Goal: Task Accomplishment & Management: Complete application form

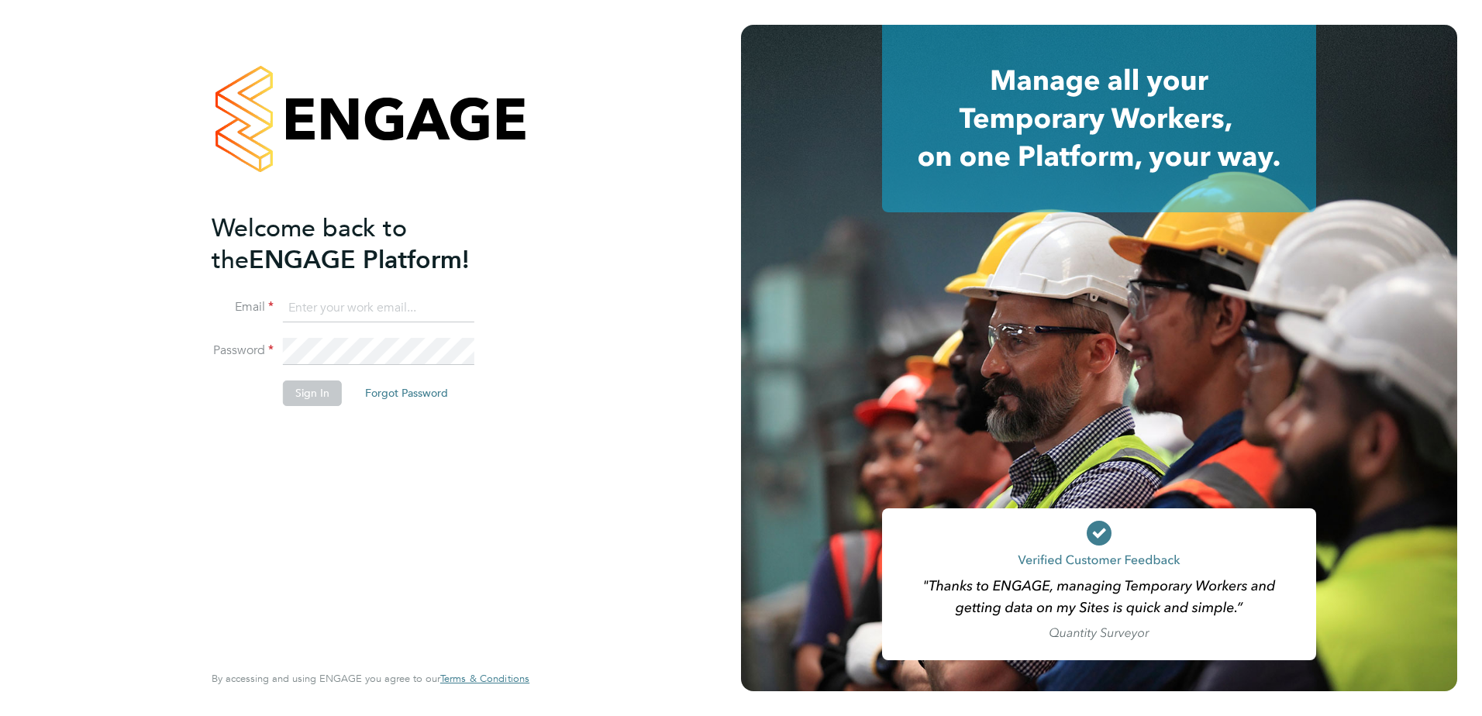
type input "[EMAIL_ADDRESS][PERSON_NAME][DOMAIN_NAME]"
click at [287, 380] on button "Sign In" at bounding box center [312, 392] width 59 height 25
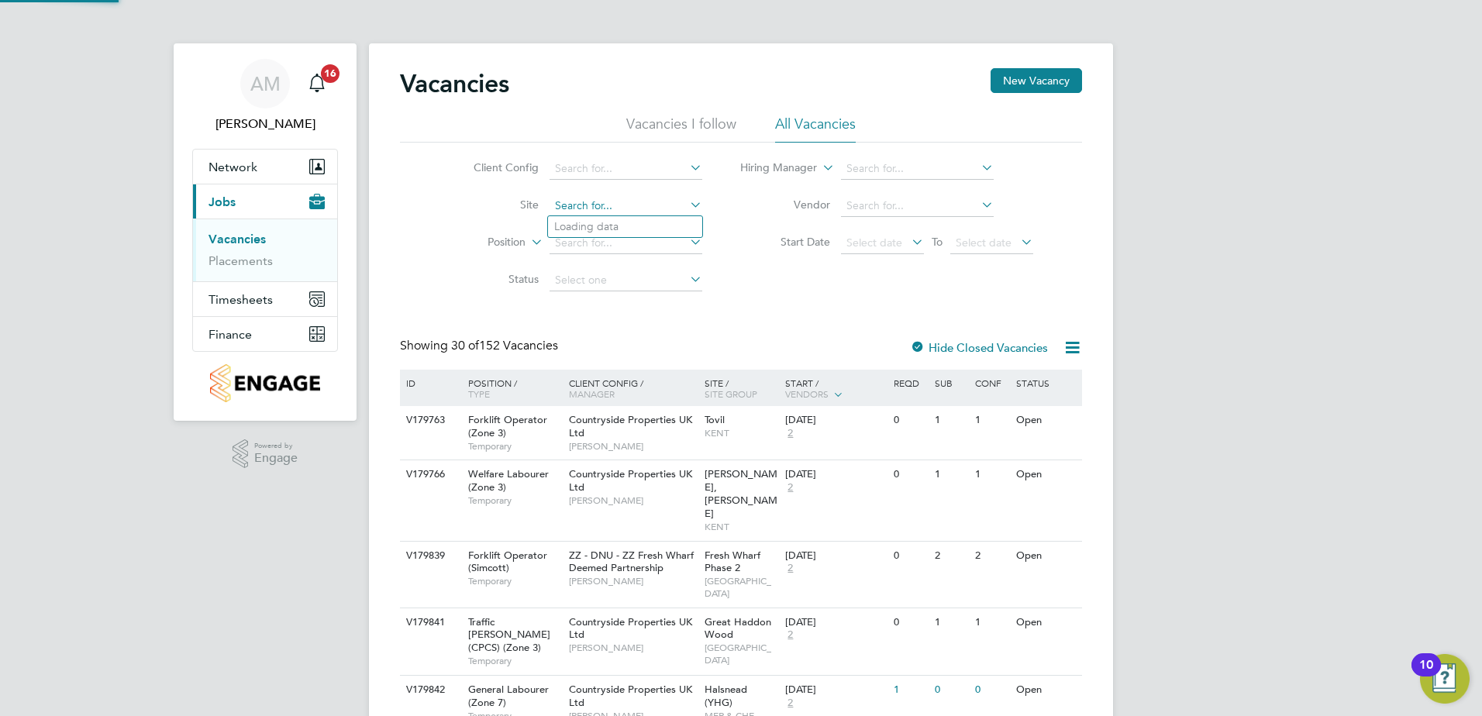
click at [618, 197] on input at bounding box center [625, 206] width 153 height 22
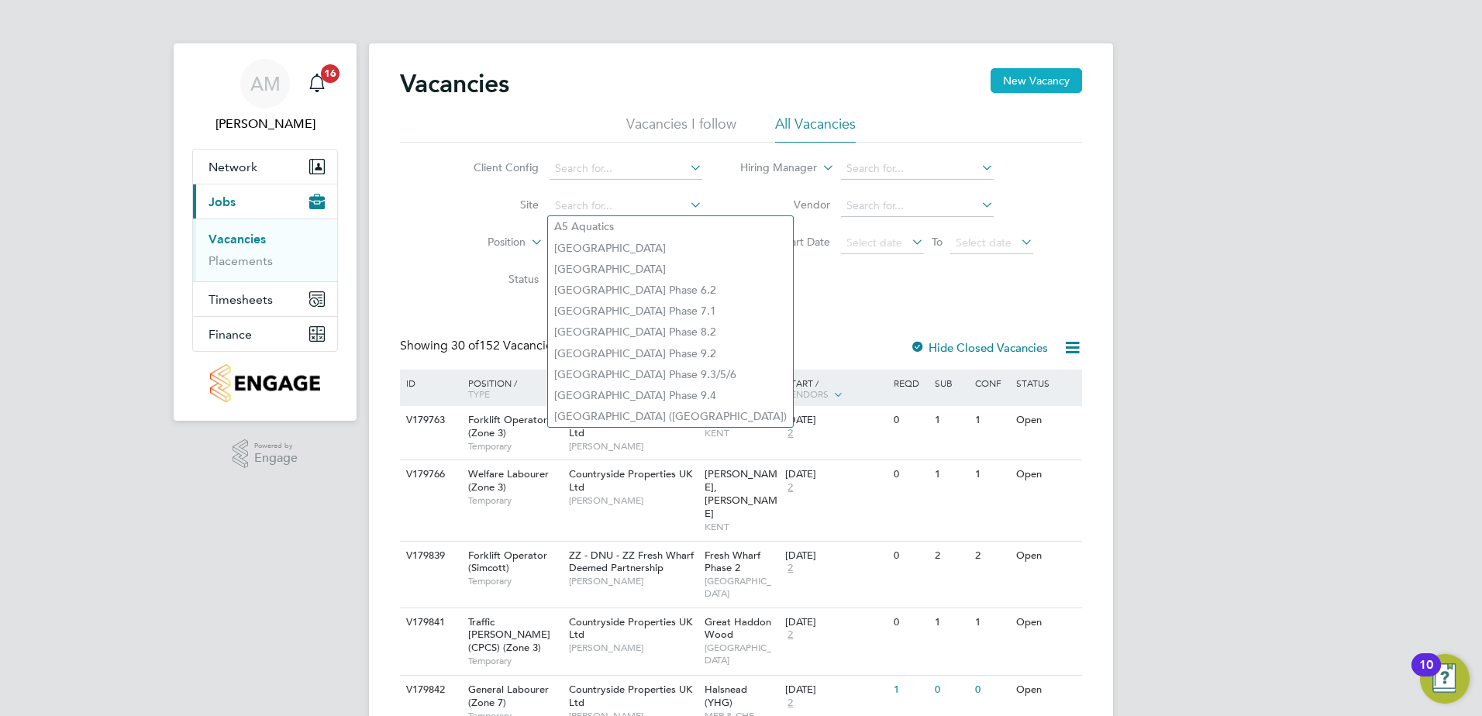
click at [1047, 74] on button "New Vacancy" at bounding box center [1035, 80] width 91 height 25
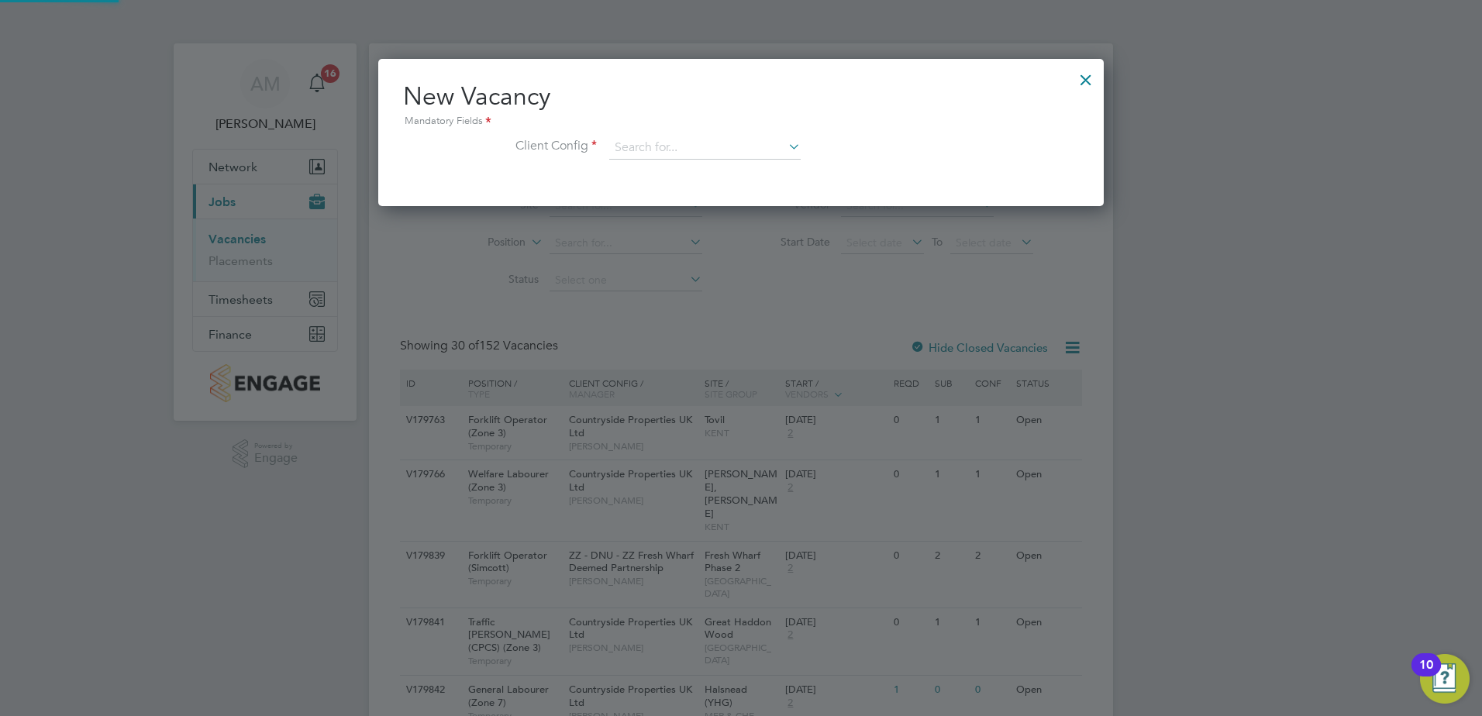
scroll to position [147, 726]
click at [677, 156] on input at bounding box center [704, 147] width 191 height 23
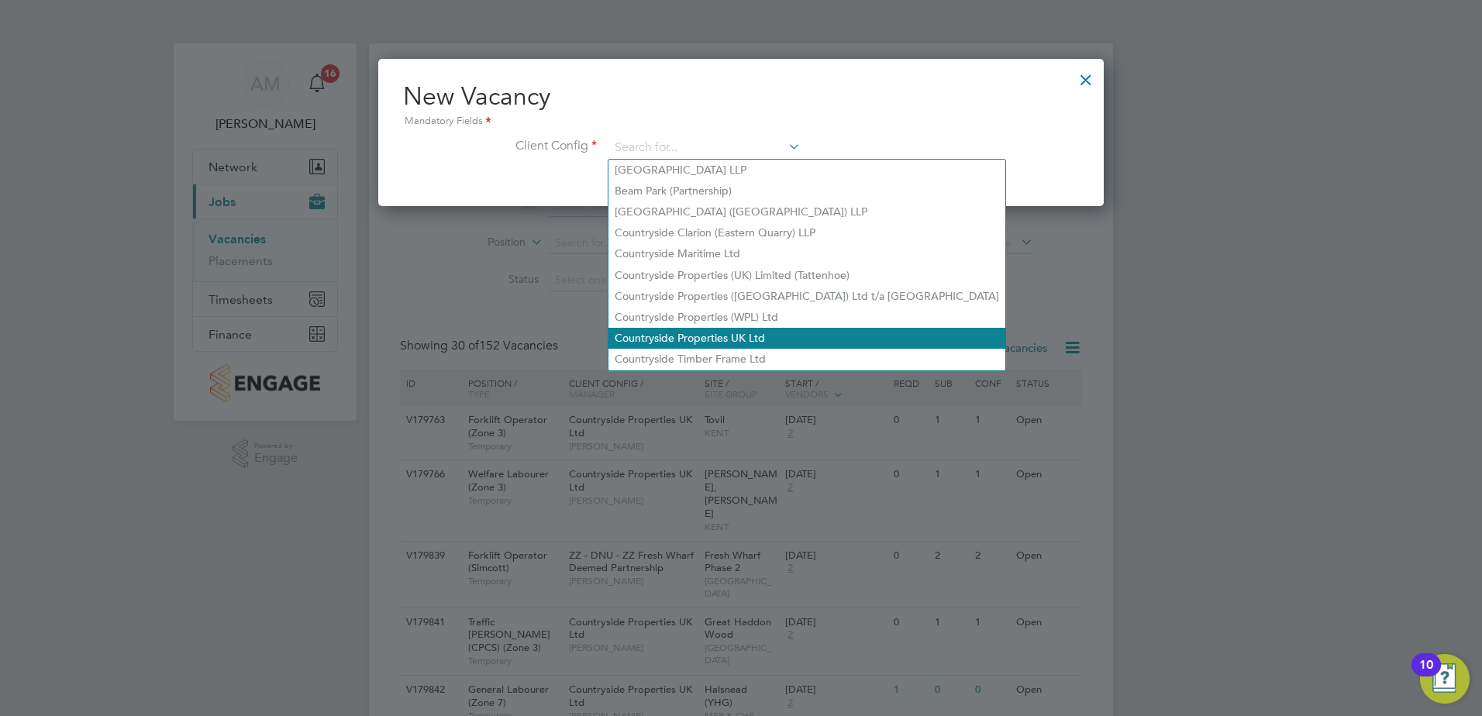
click at [738, 335] on li "Countryside Properties UK Ltd" at bounding box center [806, 338] width 397 height 21
type input "Countryside Properties UK Ltd"
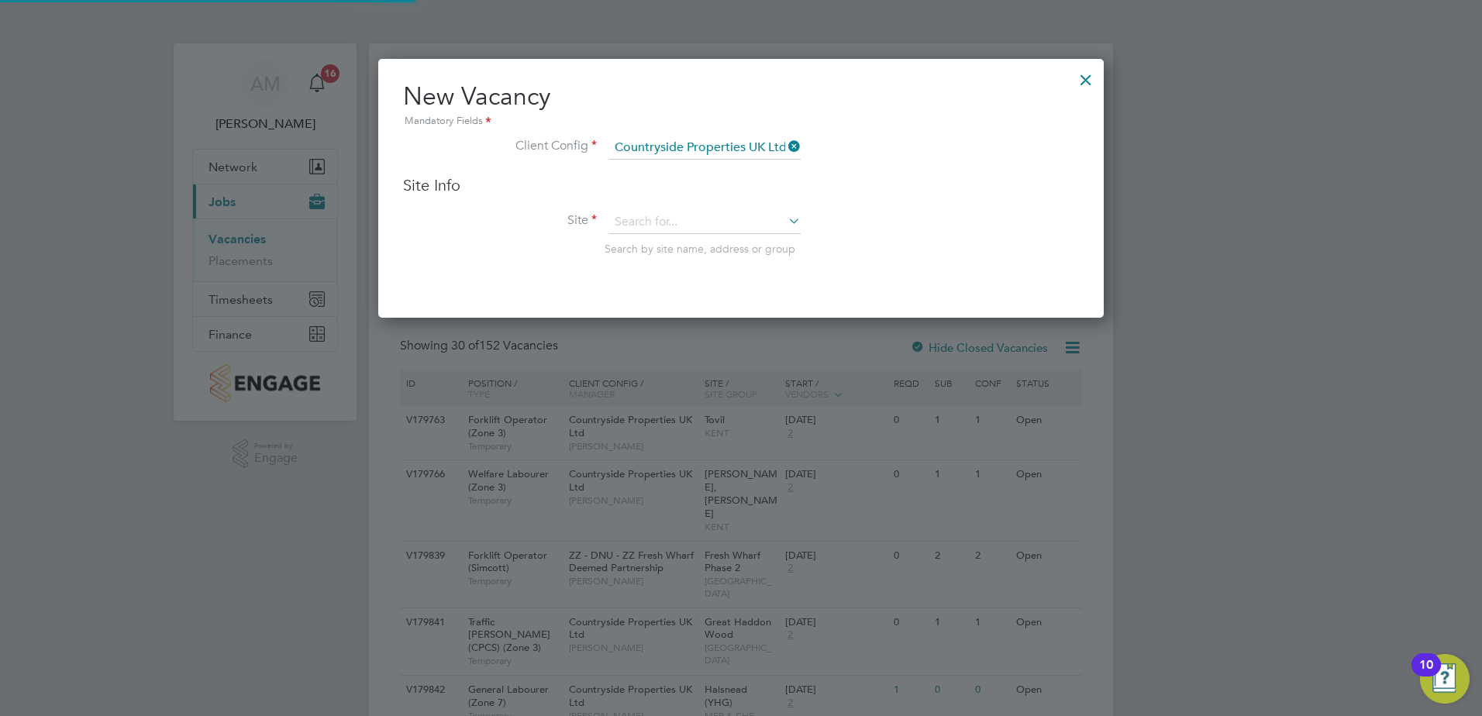
scroll to position [260, 726]
click at [691, 261] on li "Site Search by site name, address or group" at bounding box center [741, 249] width 676 height 76
click at [678, 223] on input at bounding box center [704, 222] width 191 height 23
click at [660, 247] on b "Hullavington" at bounding box center [646, 244] width 65 height 13
type input "Hullavington"
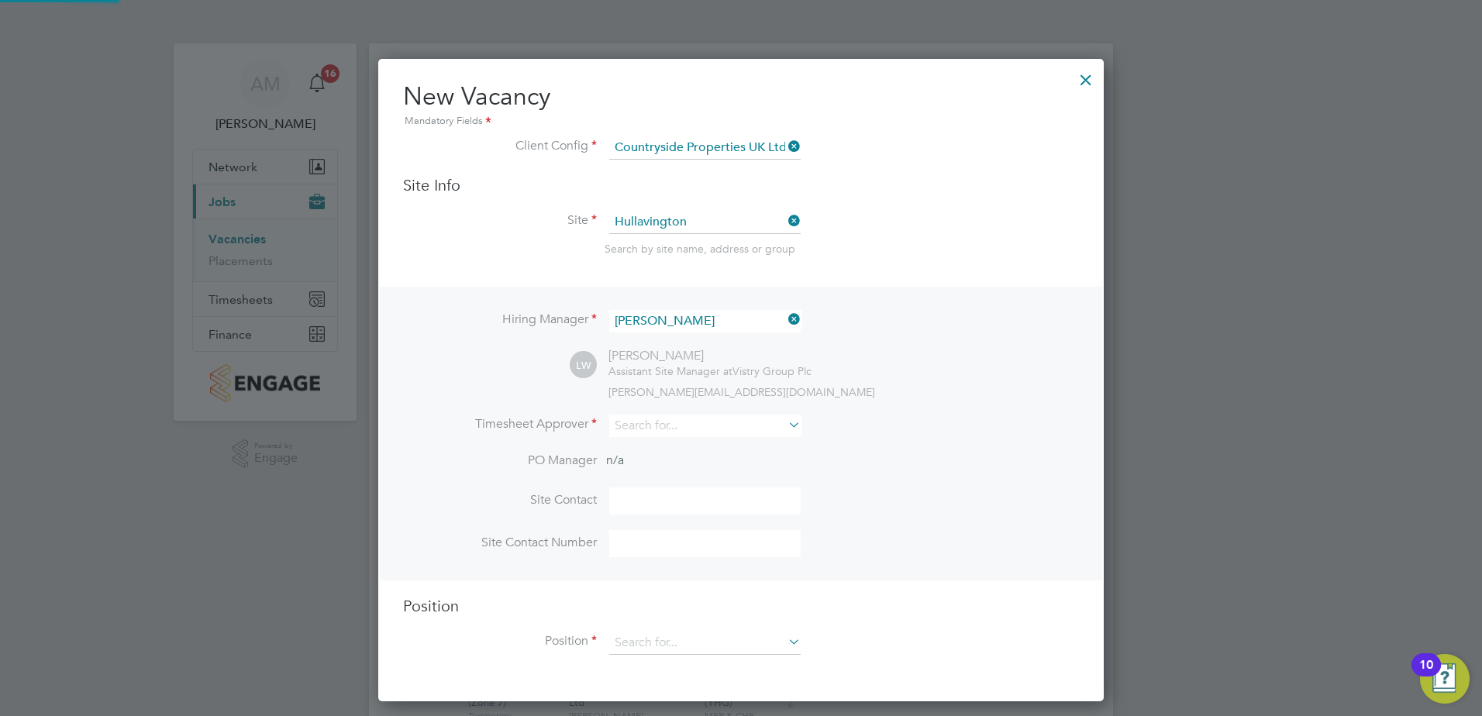
scroll to position [643, 726]
click at [816, 248] on div "Search by site name, address or group" at bounding box center [841, 249] width 474 height 14
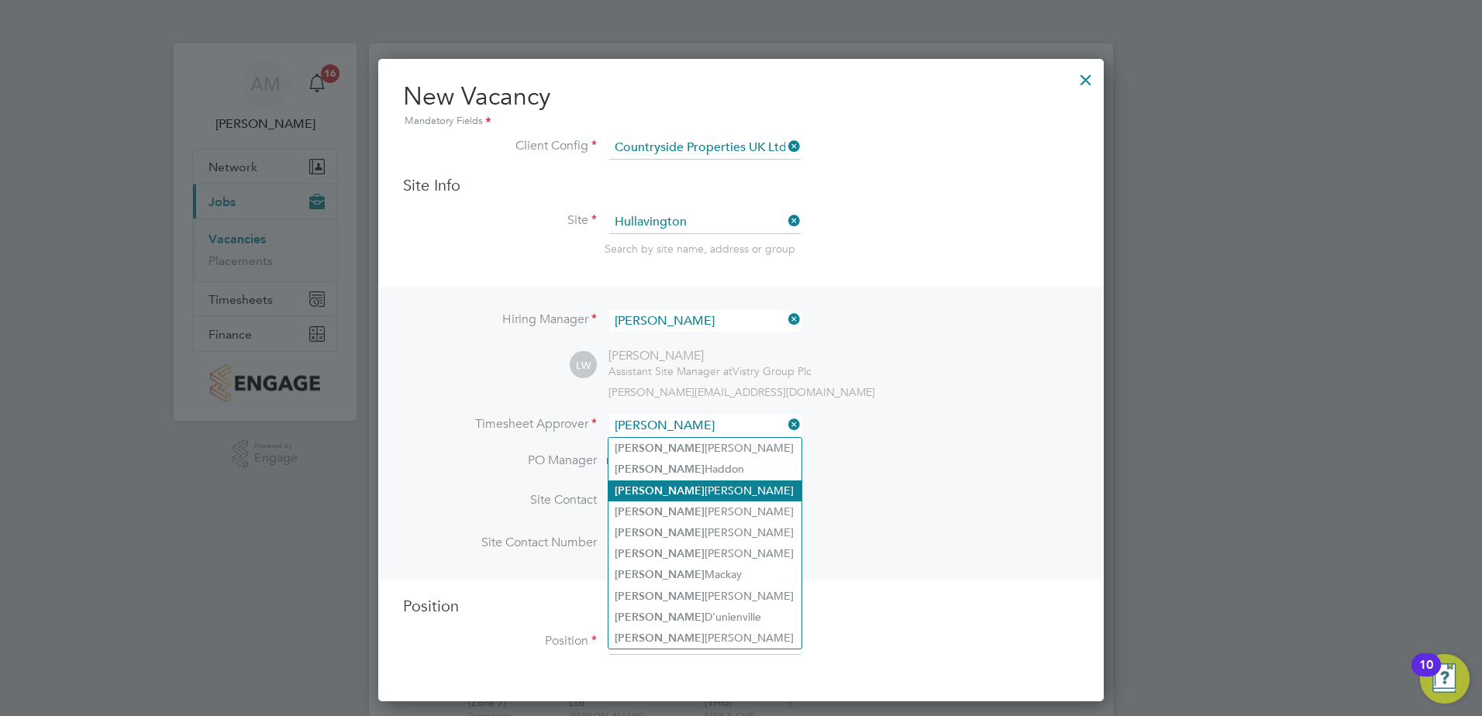
click at [681, 493] on li "[PERSON_NAME]" at bounding box center [704, 490] width 193 height 21
type input "[PERSON_NAME]"
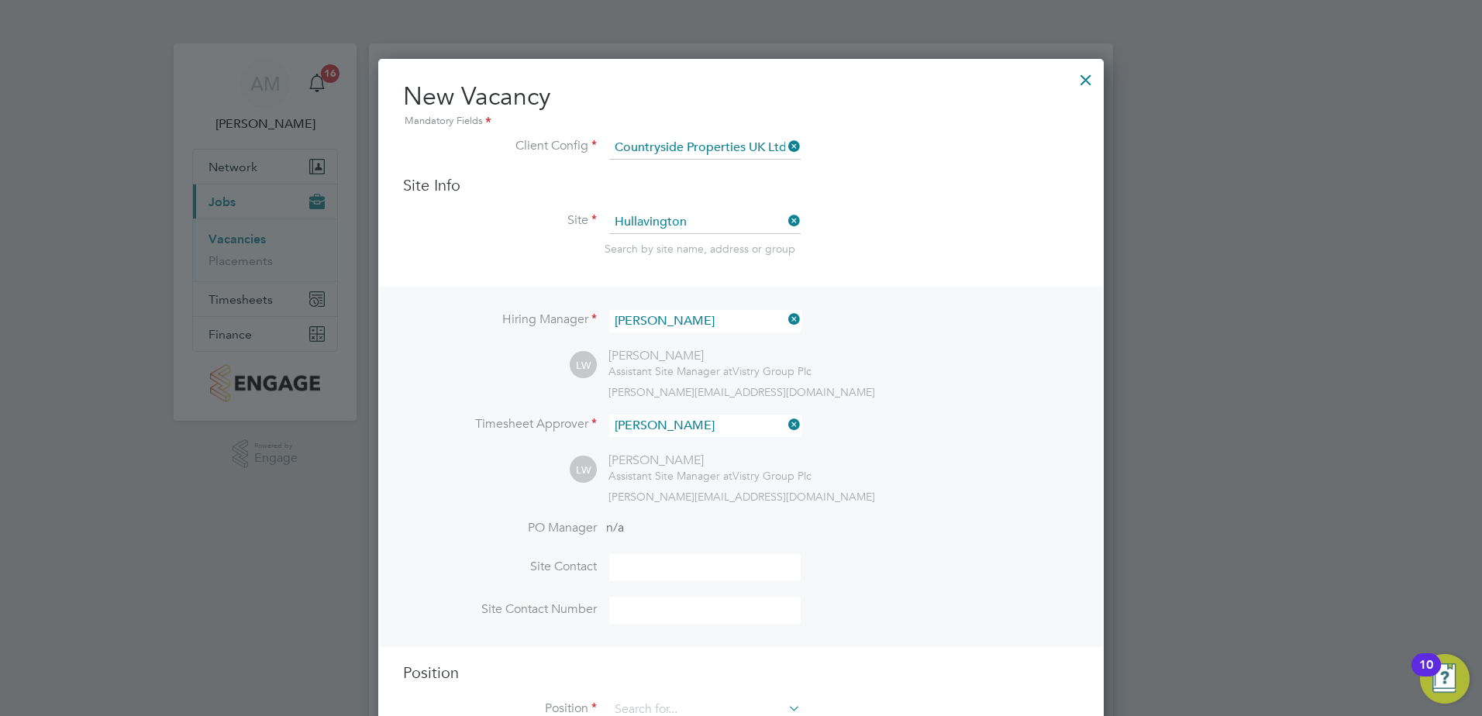
scroll to position [129, 0]
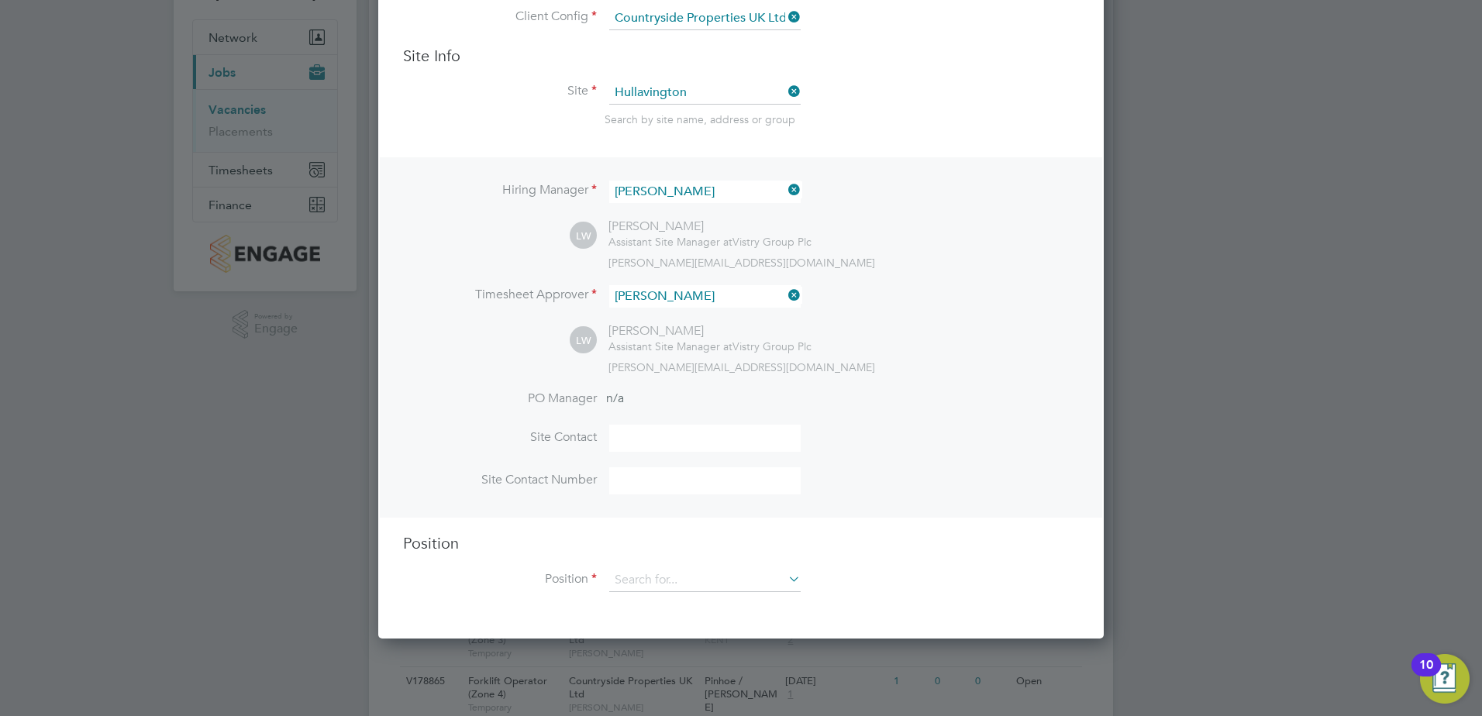
click at [645, 566] on div "Position Position" at bounding box center [741, 570] width 676 height 74
click at [643, 576] on input at bounding box center [704, 580] width 191 height 23
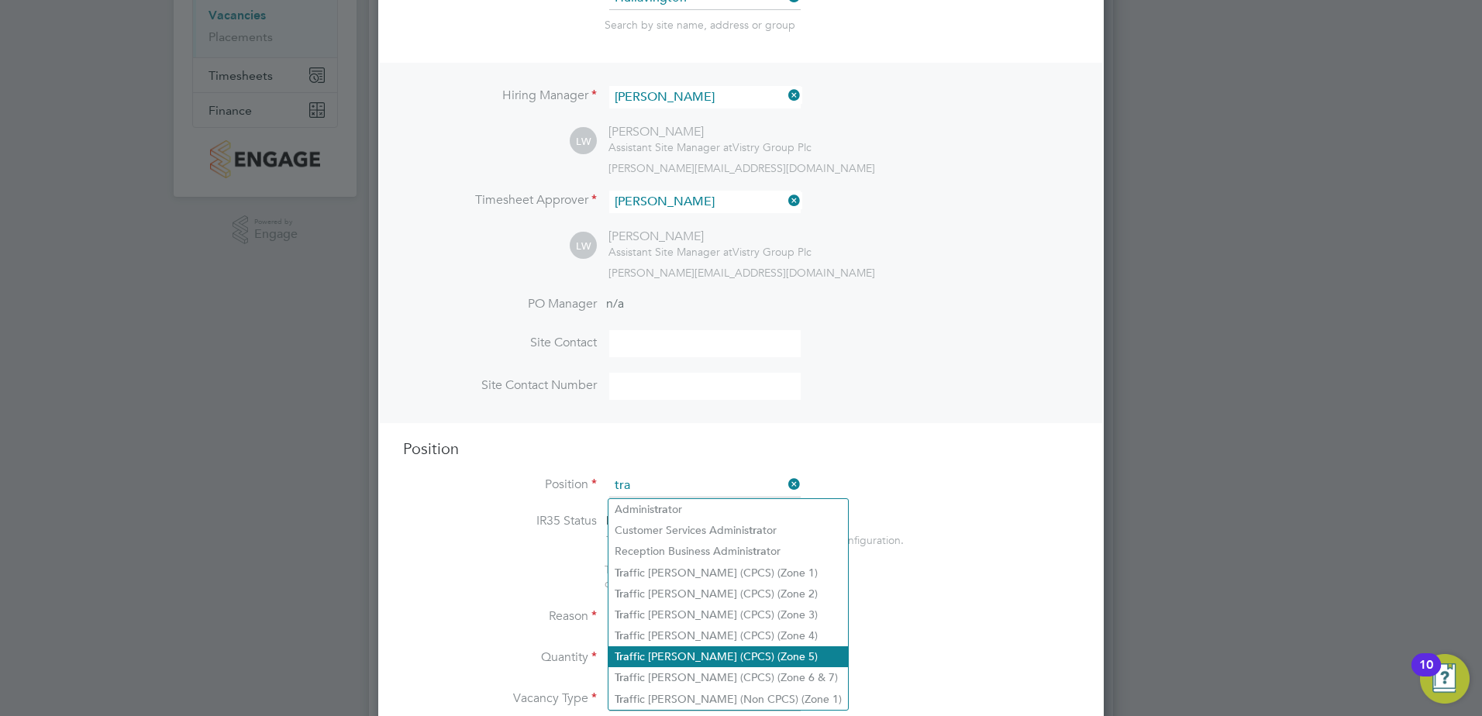
scroll to position [258, 0]
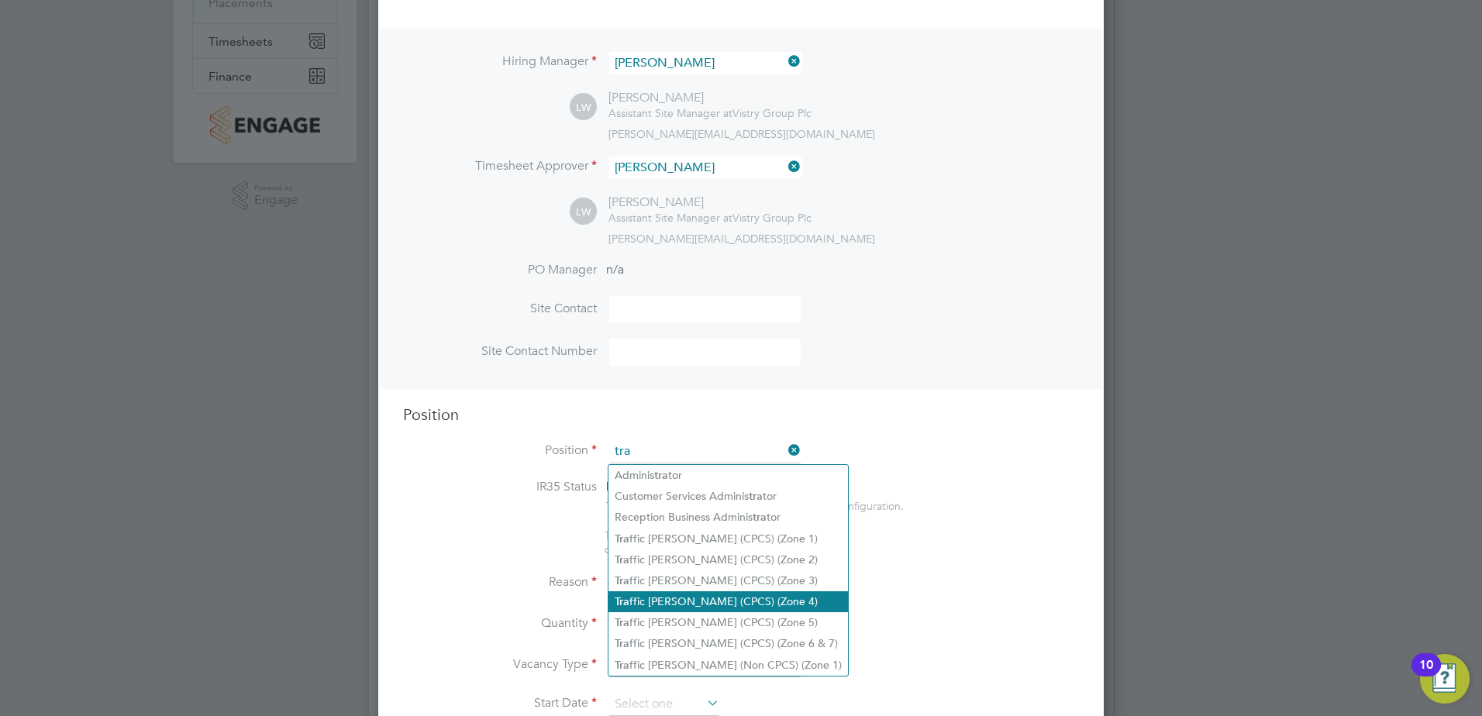
click at [751, 603] on li "Tra ffic [PERSON_NAME] (CPCS) (Zone 4)" at bounding box center [727, 601] width 239 height 21
type input "Traffic [PERSON_NAME] (CPCS) (Zone 4)"
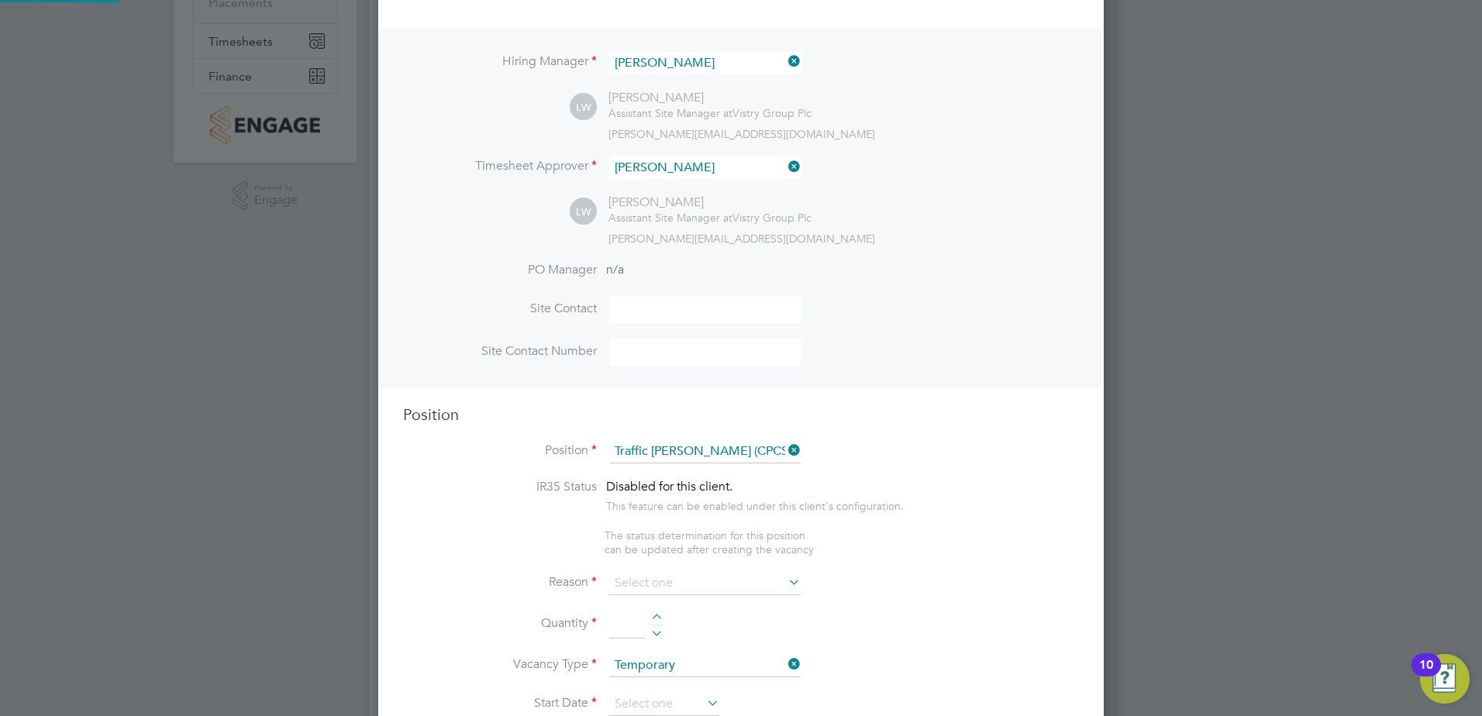
type textarea "- Working under the supervision and management of the Project Manager, Site Man…"
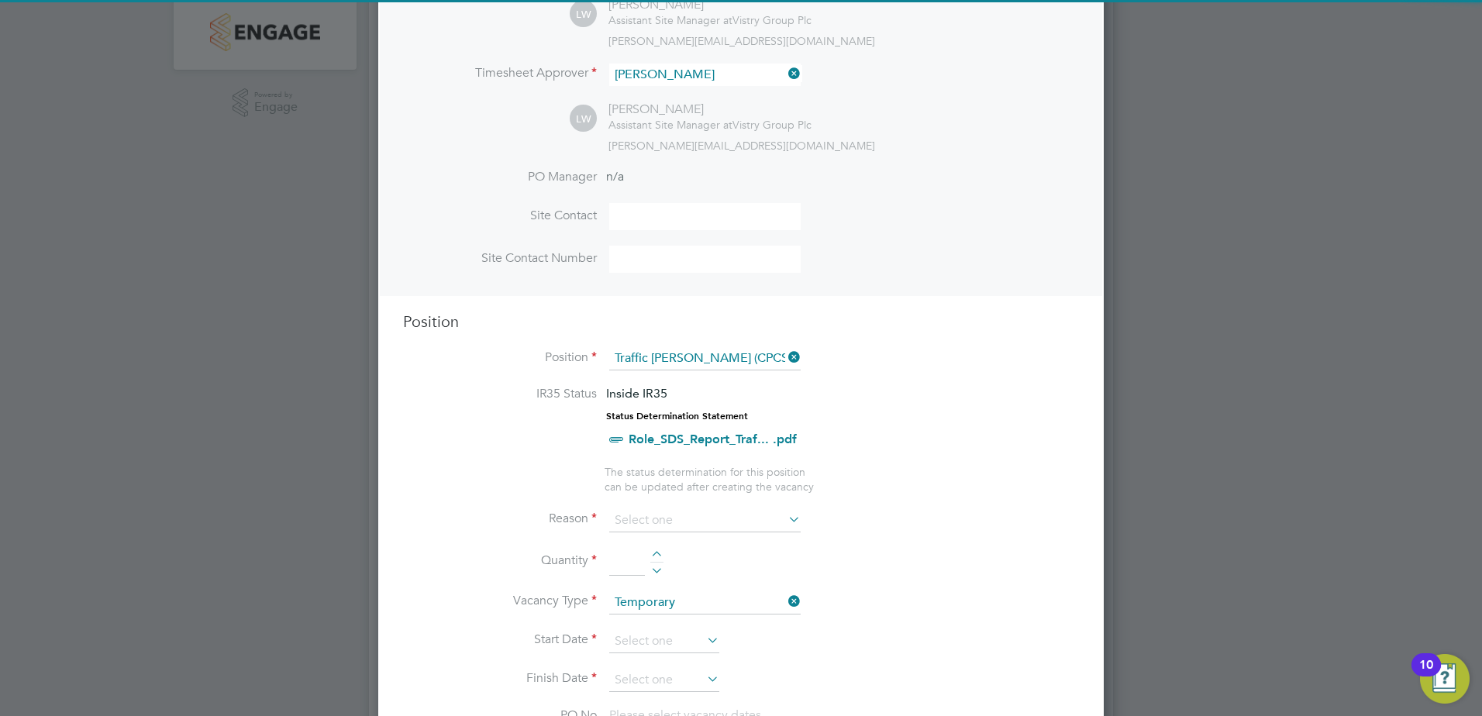
scroll to position [387, 0]
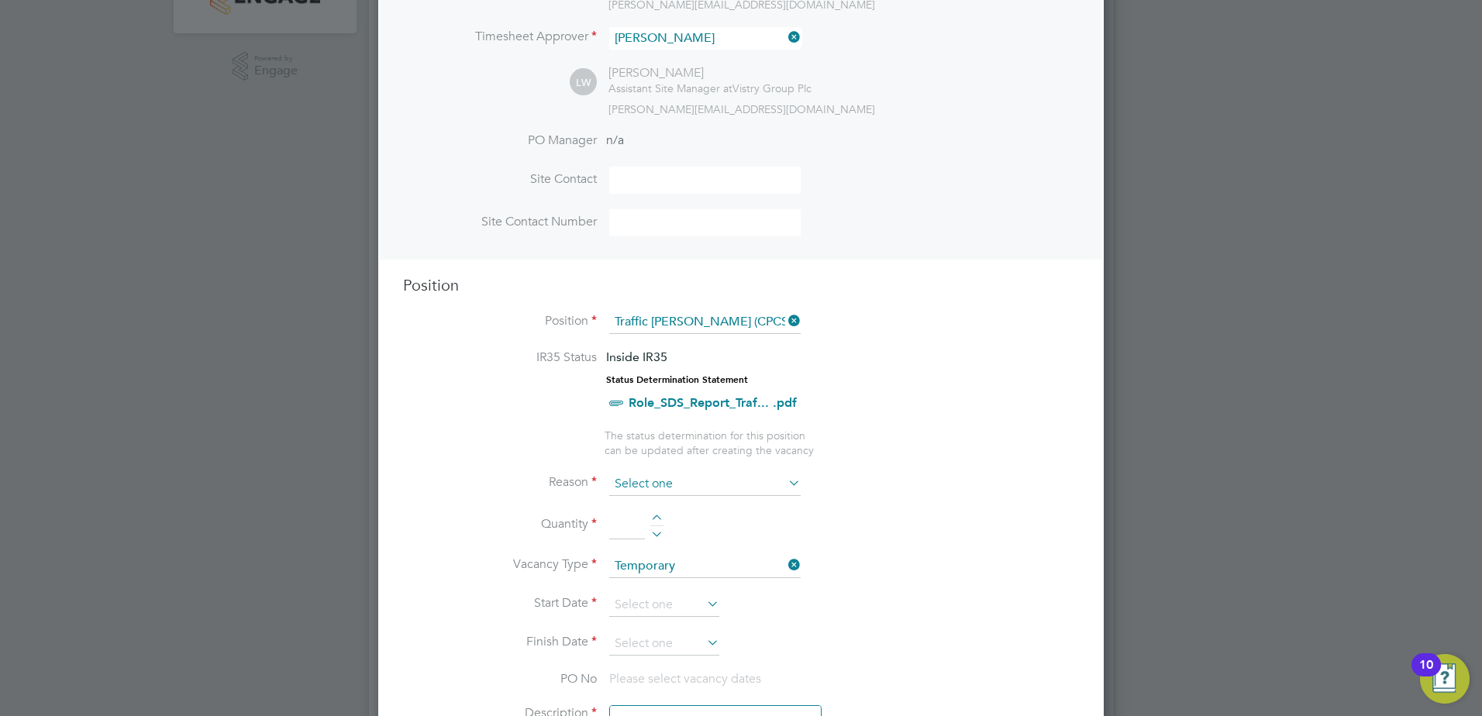
click at [680, 490] on input at bounding box center [704, 484] width 191 height 23
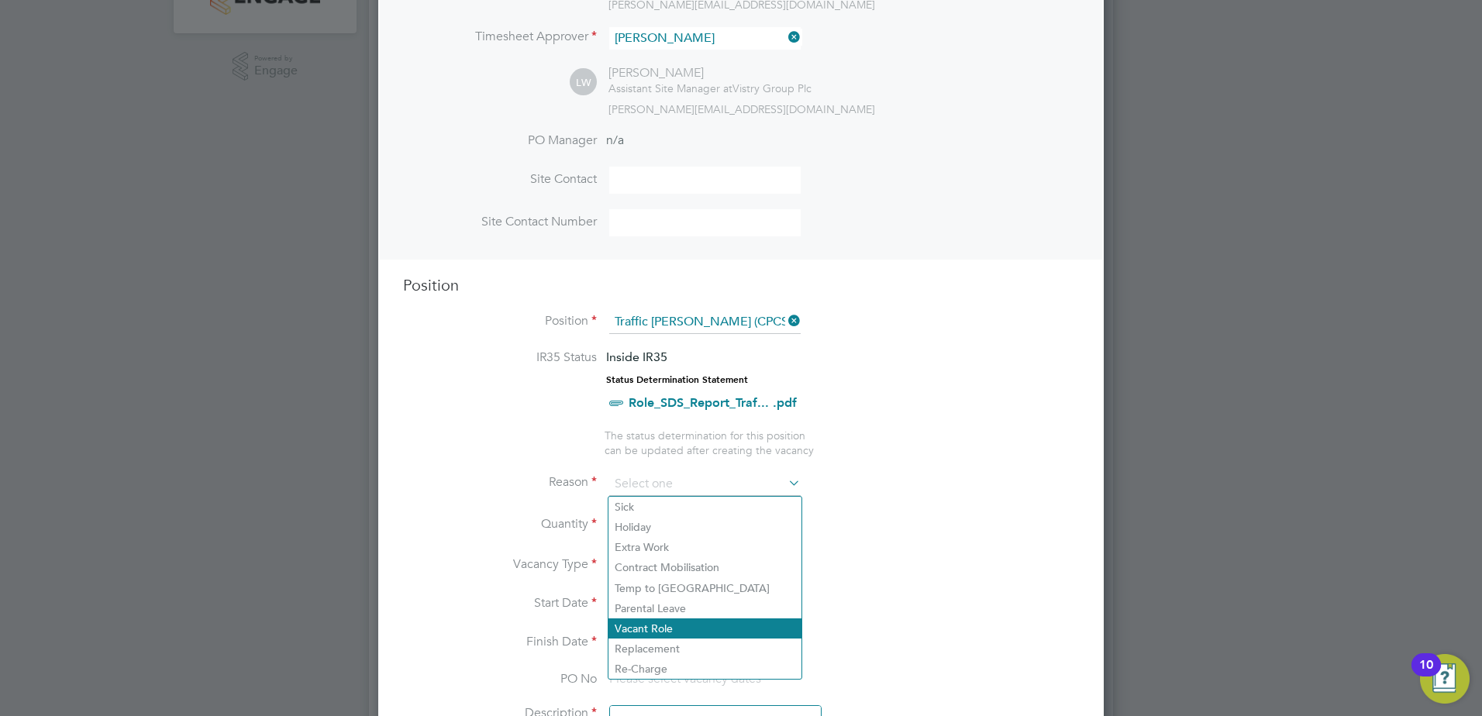
click at [708, 618] on li "Vacant Role" at bounding box center [704, 628] width 193 height 20
type input "Vacant Role"
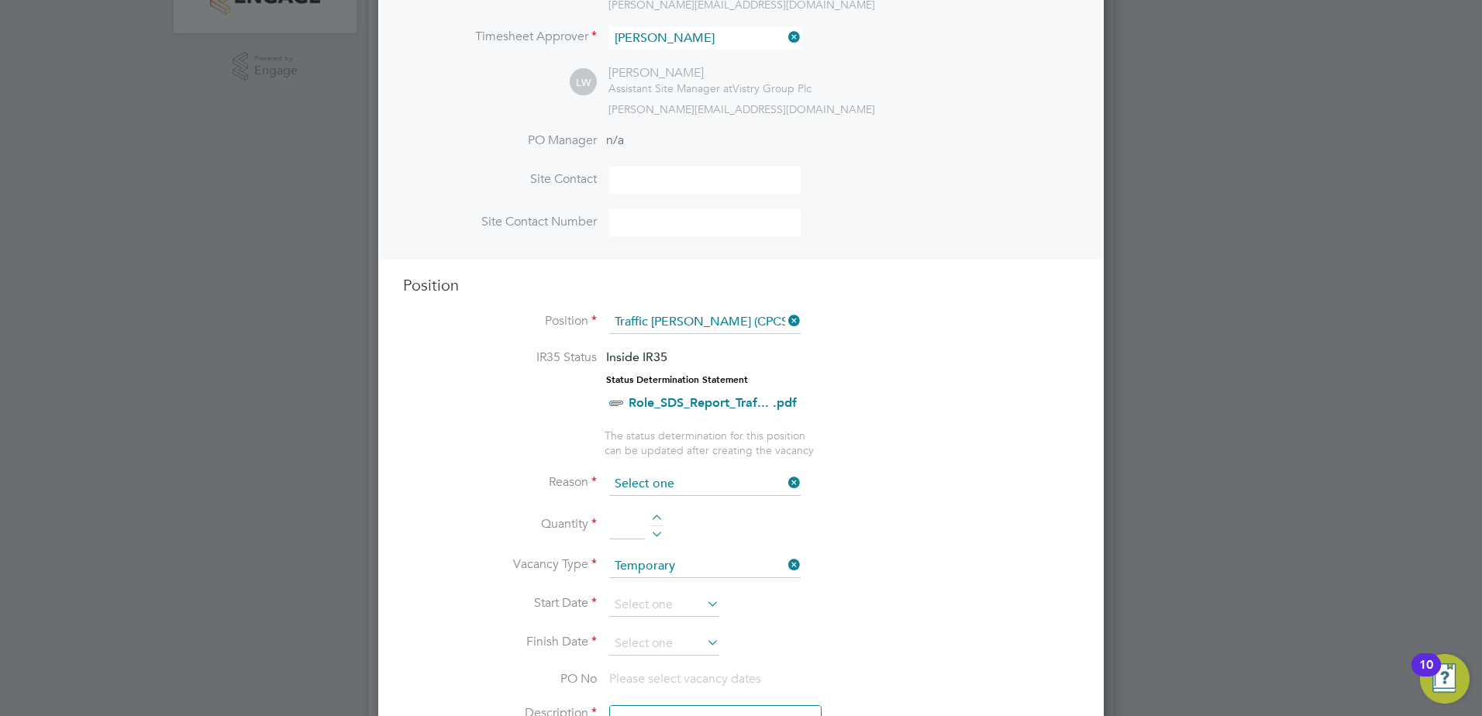
click at [662, 491] on input at bounding box center [704, 484] width 191 height 23
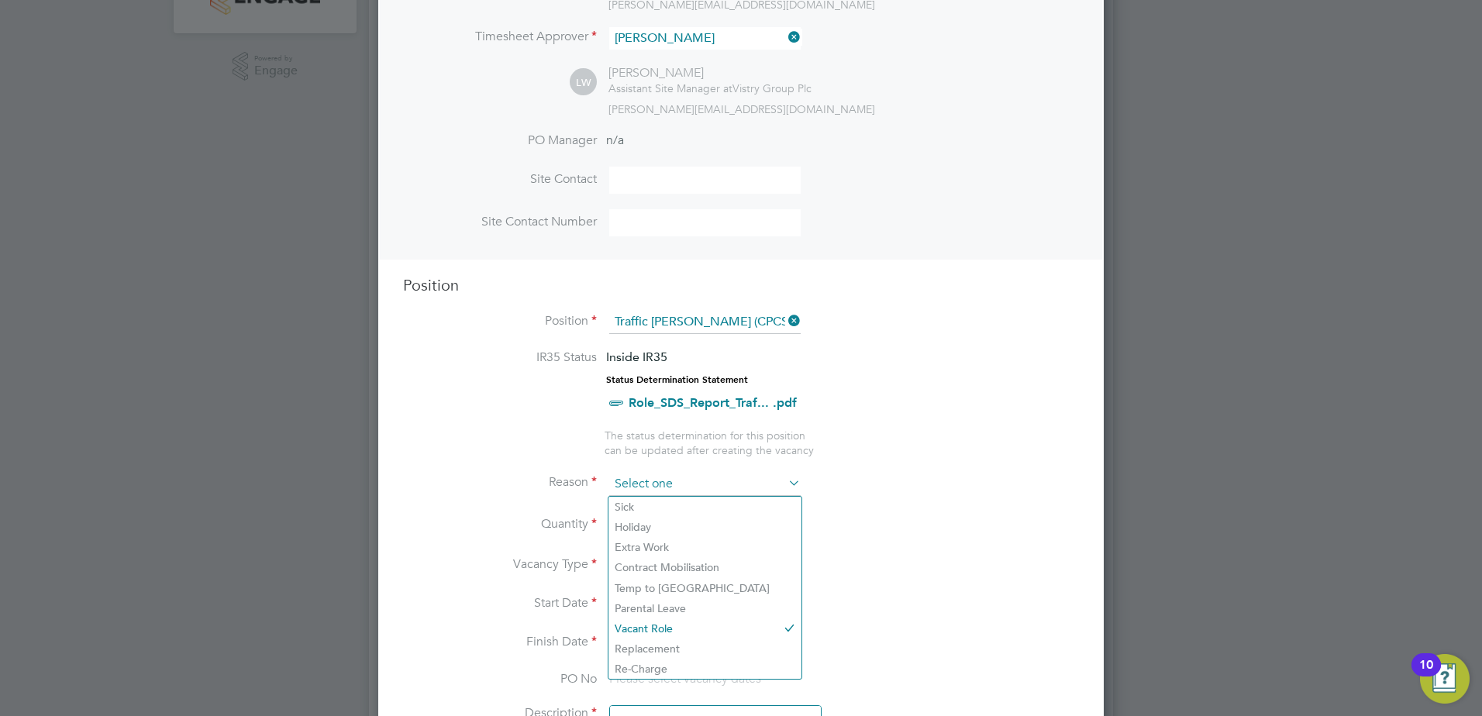
click at [753, 473] on input at bounding box center [704, 484] width 191 height 23
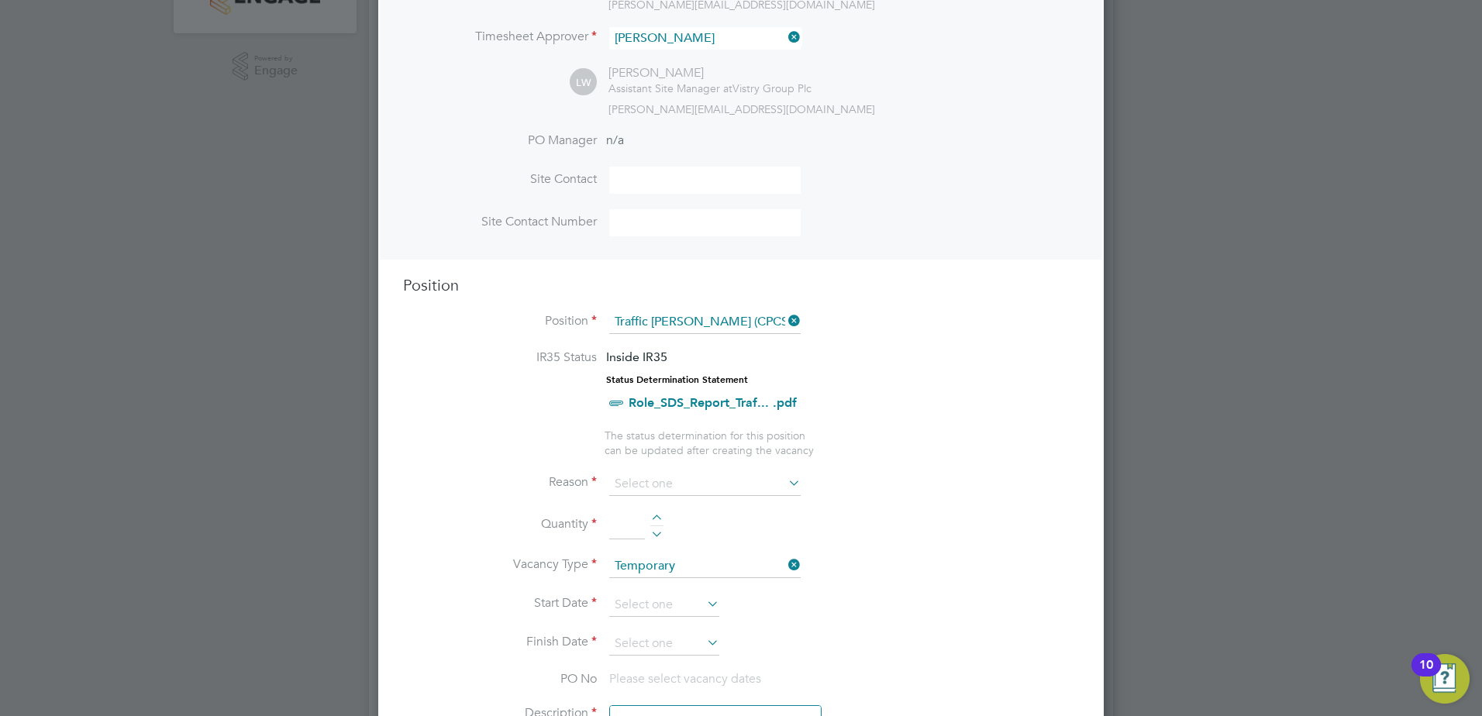
click at [970, 521] on li "Quantity" at bounding box center [741, 532] width 676 height 43
click at [655, 515] on div at bounding box center [656, 520] width 13 height 11
type input "1"
click at [655, 604] on input at bounding box center [664, 605] width 110 height 23
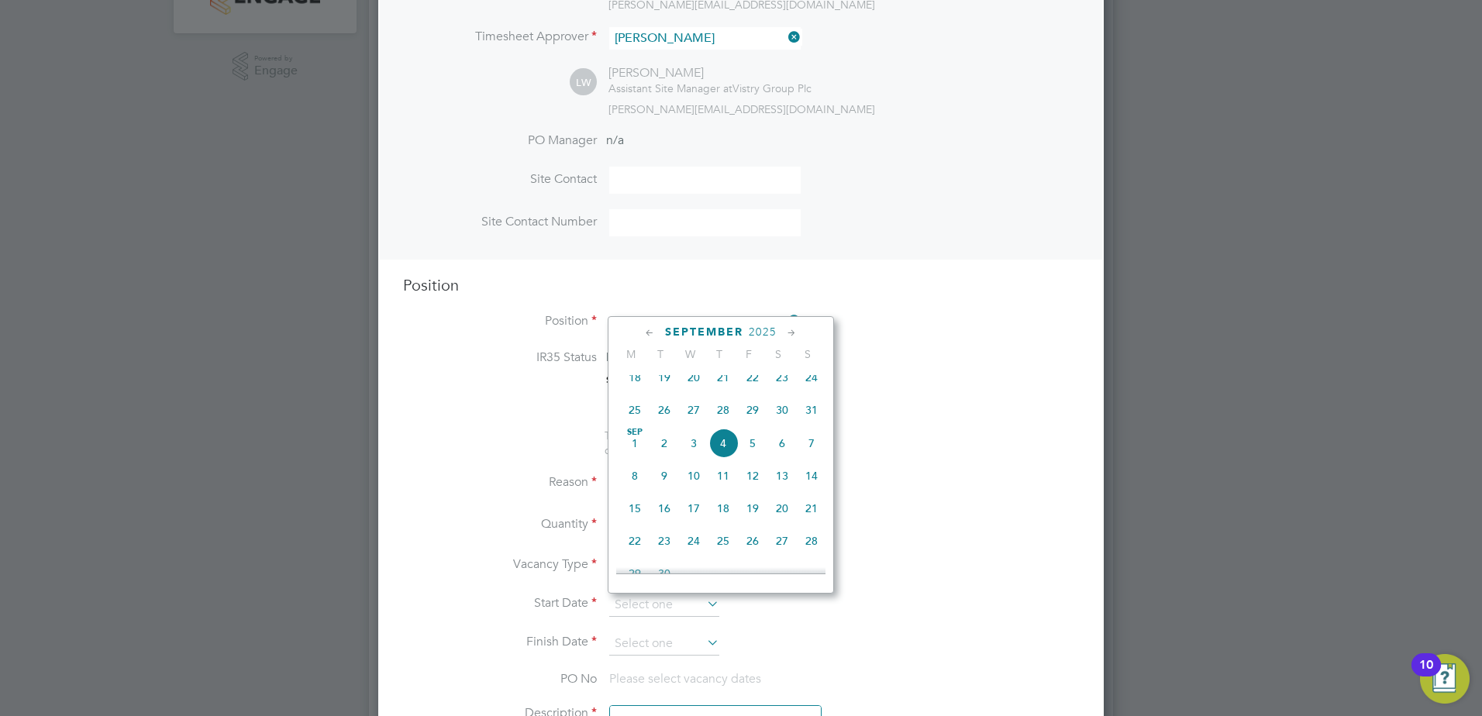
click at [755, 458] on span "5" at bounding box center [752, 442] width 29 height 29
type input "[DATE]"
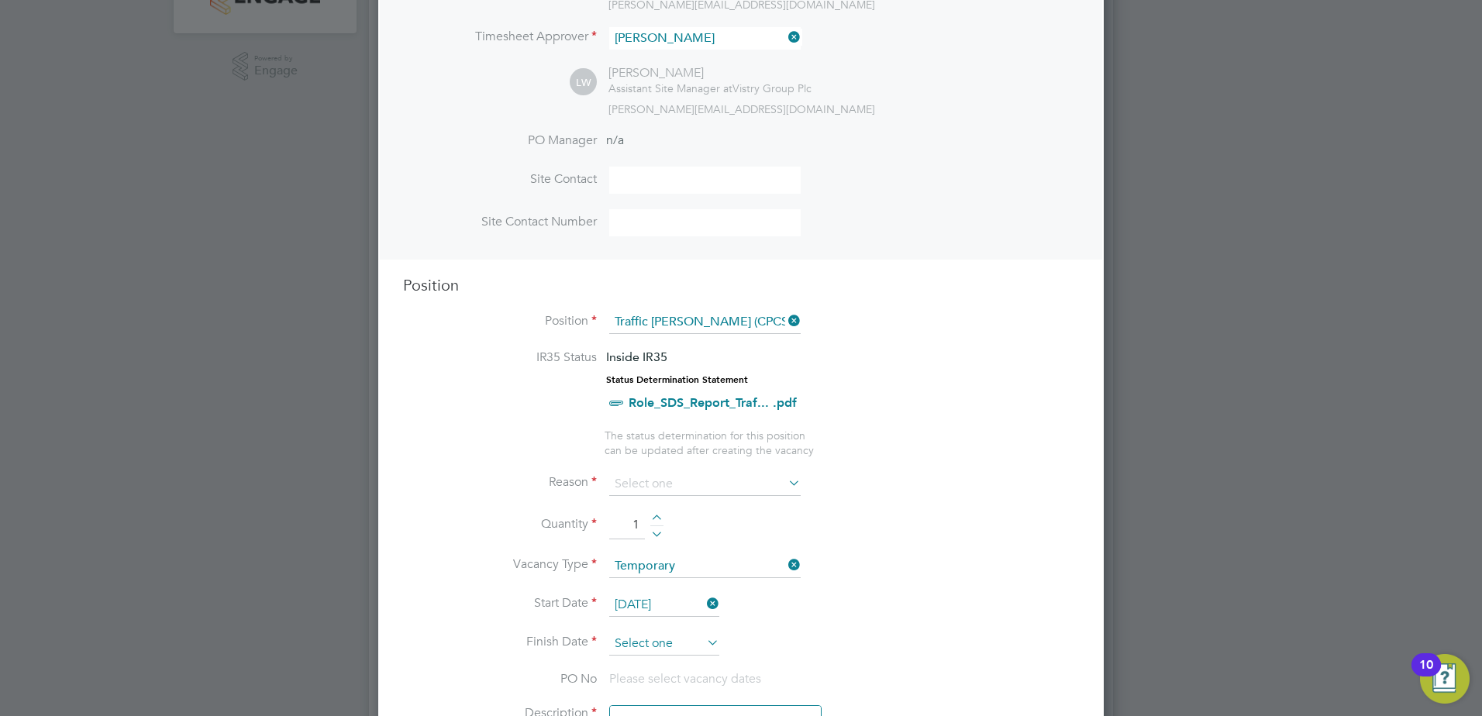
drag, startPoint x: 657, startPoint y: 626, endPoint x: 655, endPoint y: 634, distance: 8.1
click at [653, 643] on input at bounding box center [664, 643] width 110 height 23
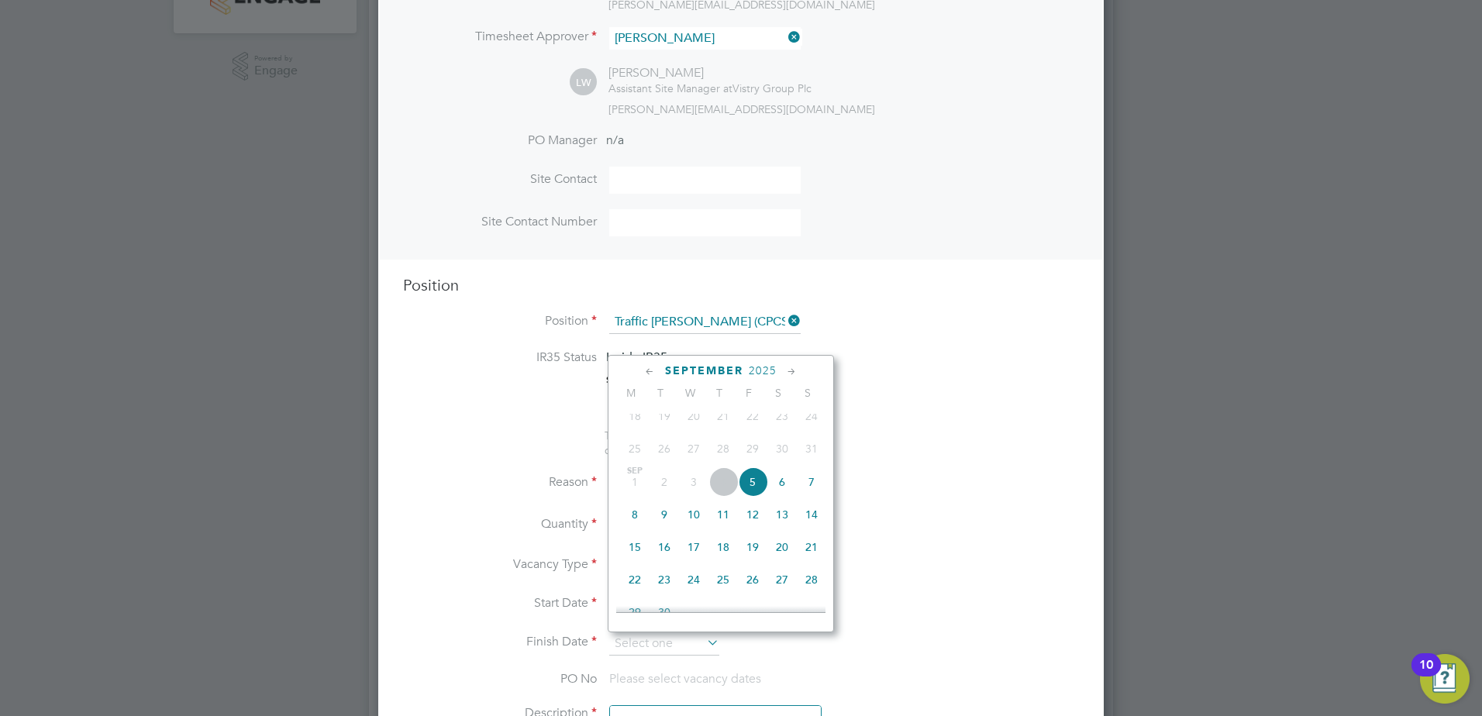
click at [755, 491] on span "5" at bounding box center [752, 481] width 29 height 29
type input "[DATE]"
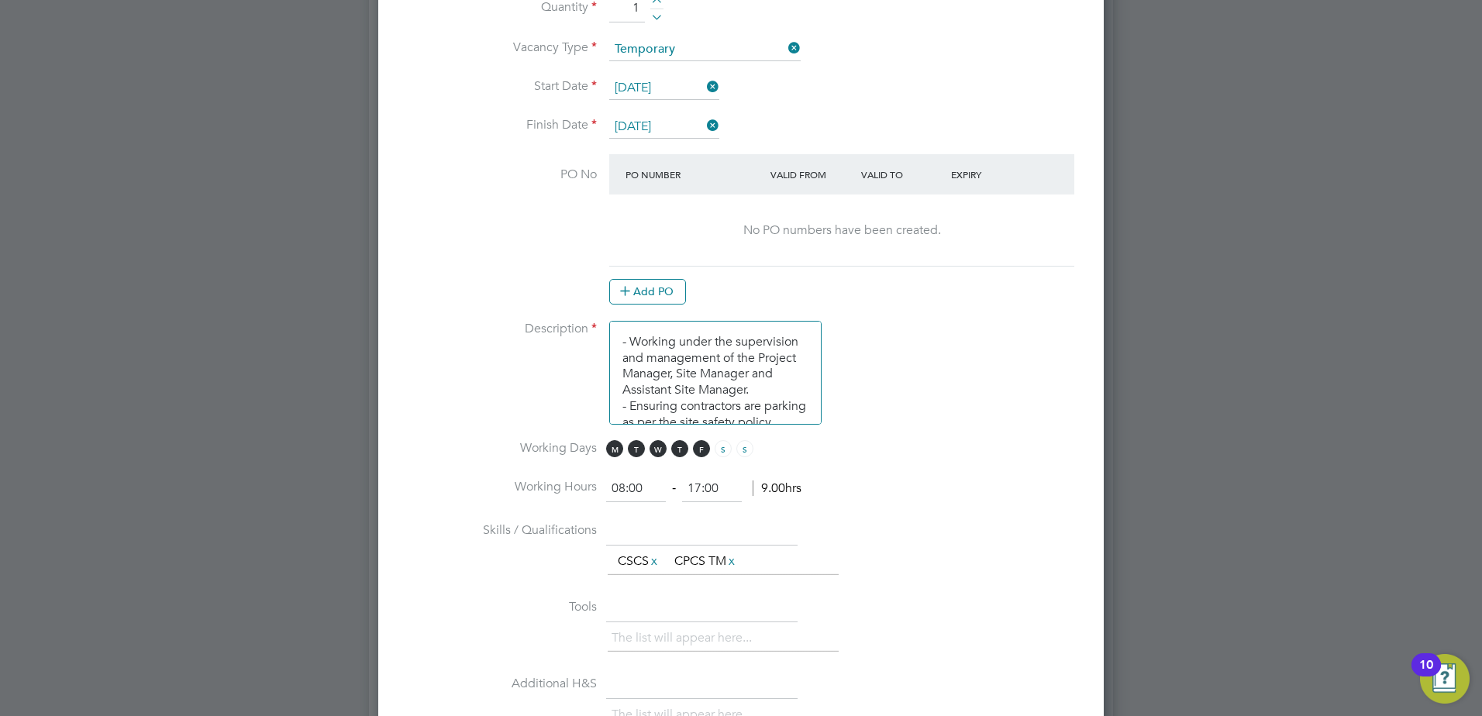
scroll to position [115, 0]
click at [707, 486] on input "17:00" at bounding box center [712, 489] width 60 height 28
click at [699, 485] on input "17:00" at bounding box center [712, 489] width 60 height 28
type input "16:00"
drag, startPoint x: 1036, startPoint y: 532, endPoint x: 1033, endPoint y: 465, distance: 66.7
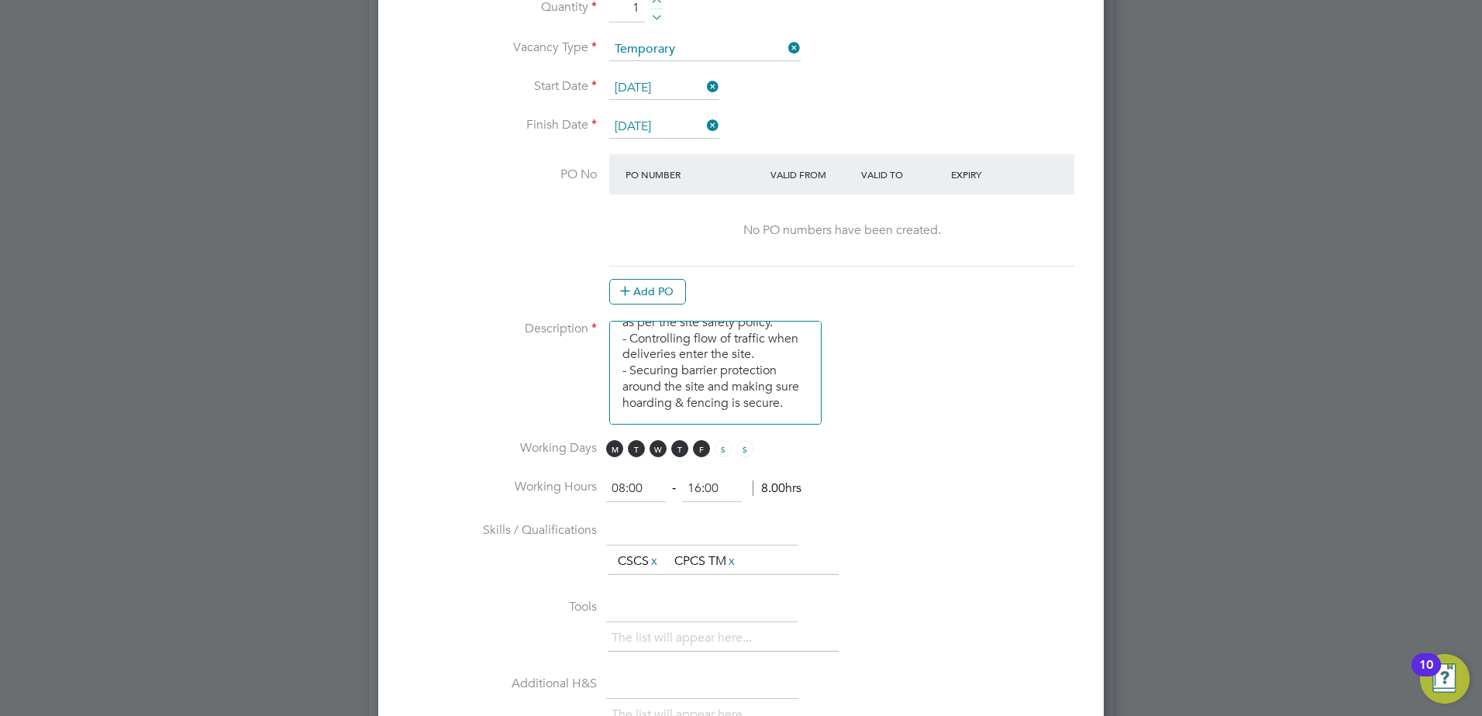
click at [1036, 521] on li "Skills / Qualifications The list will appear here... CSCS x CPCS TM x" at bounding box center [741, 556] width 676 height 77
click at [1033, 465] on li "Working Days M T W T F S S" at bounding box center [741, 457] width 676 height 35
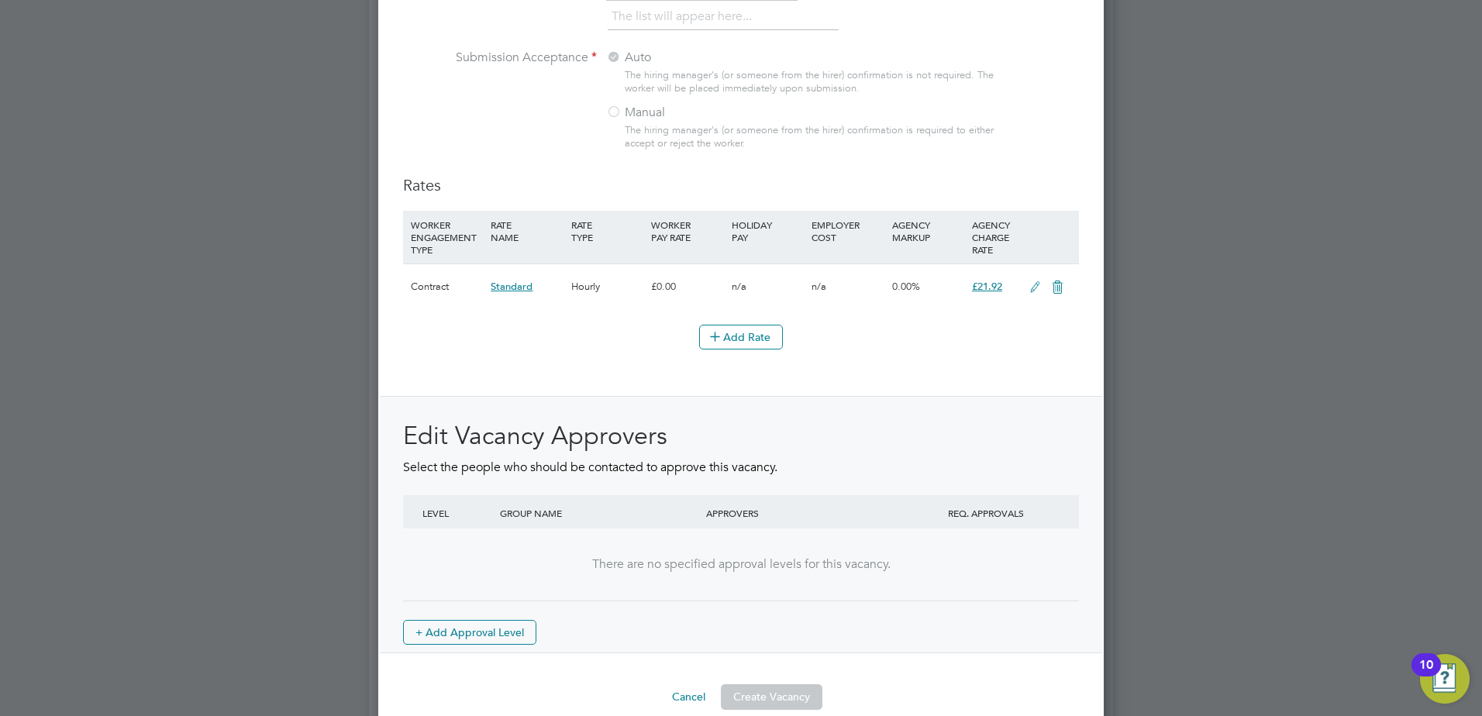
scroll to position [1704, 0]
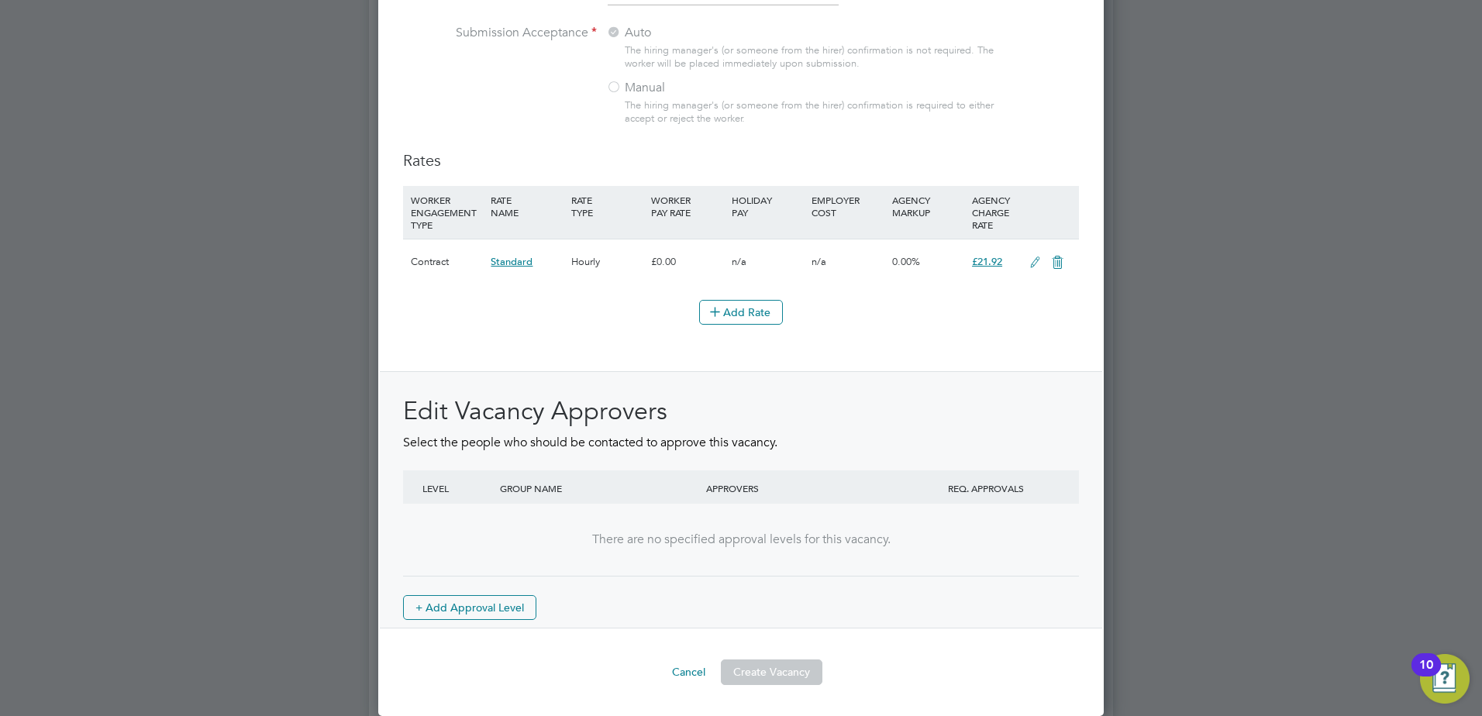
click at [663, 608] on div "Edit Vacancy Approvers Select the people who should be contacted to approve thi…" at bounding box center [741, 507] width 676 height 225
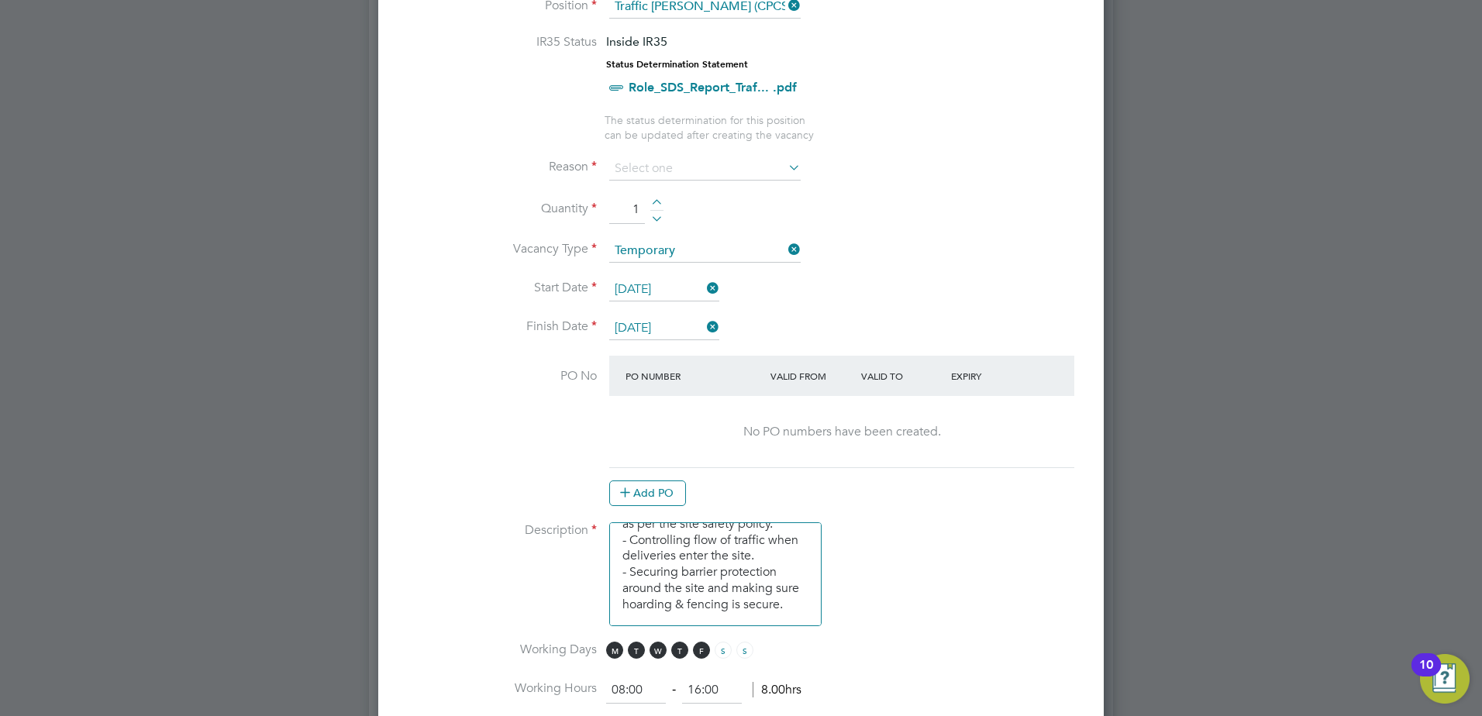
scroll to position [671, 0]
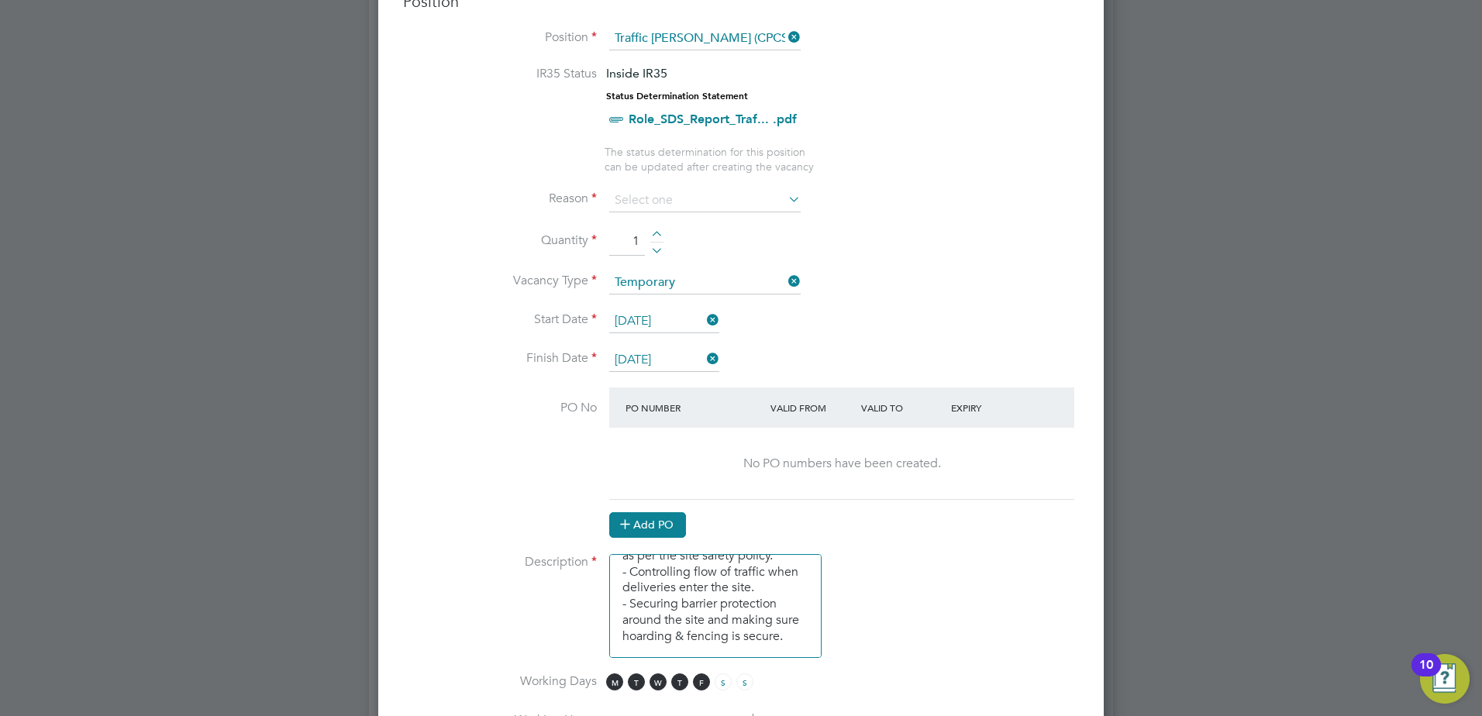
click at [654, 519] on button "Add PO" at bounding box center [647, 524] width 77 height 25
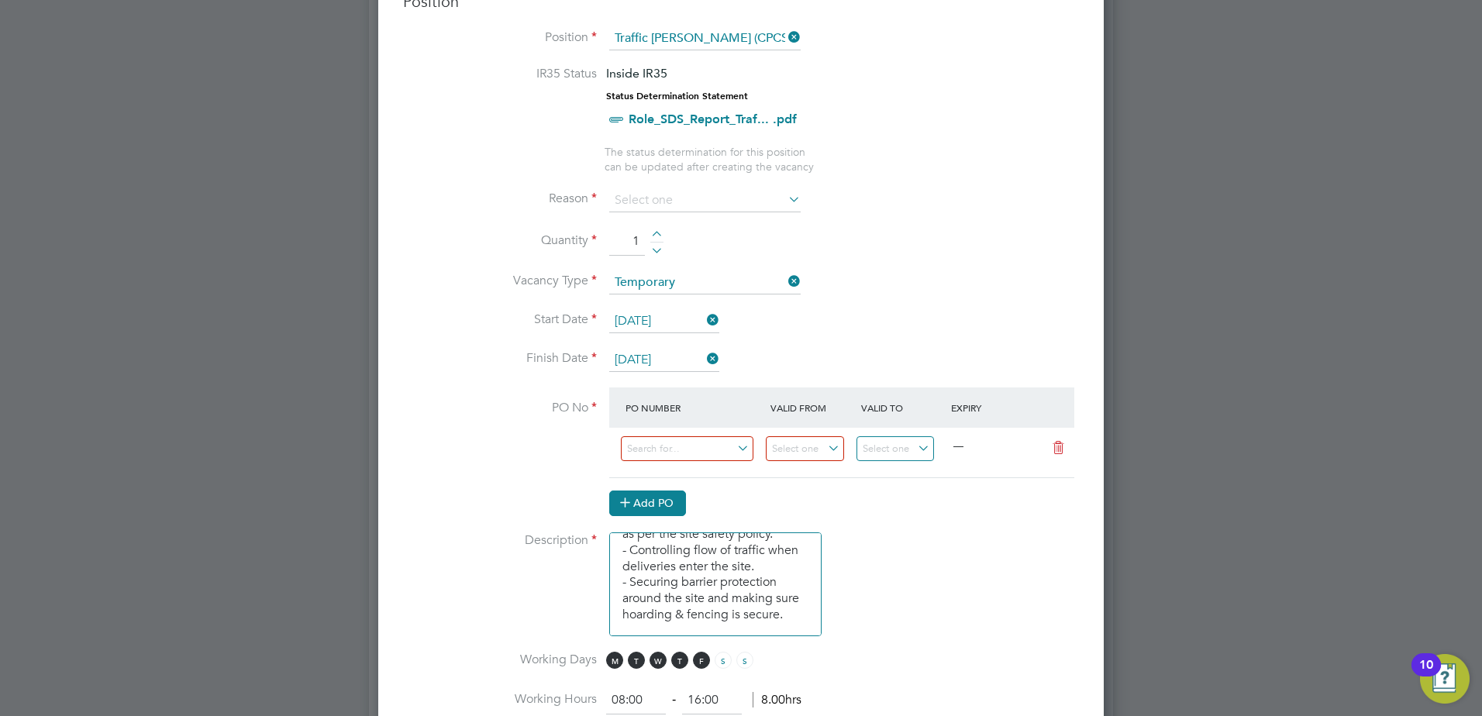
scroll to position [2339, 726]
click at [698, 444] on input at bounding box center [687, 449] width 133 height 26
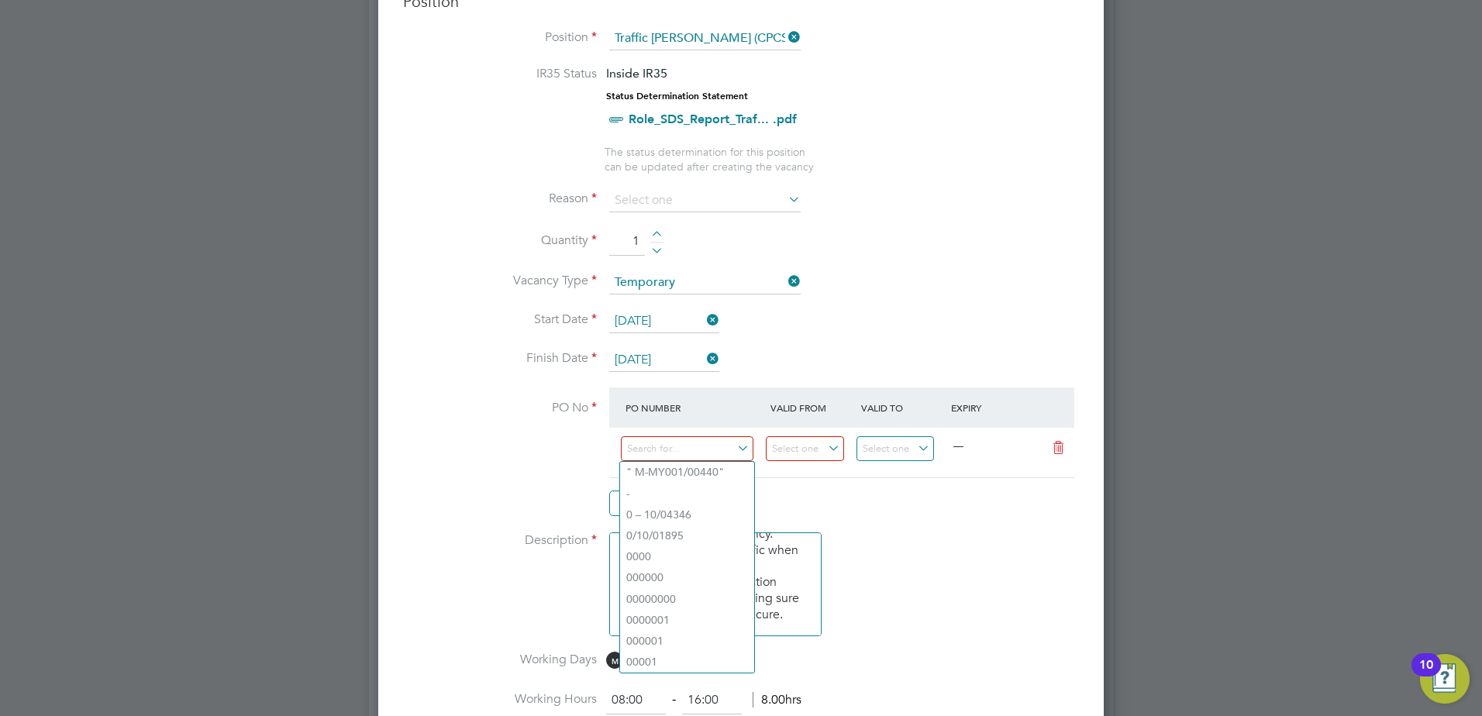
click at [886, 277] on li "Vacancy Type Temporary" at bounding box center [741, 290] width 676 height 39
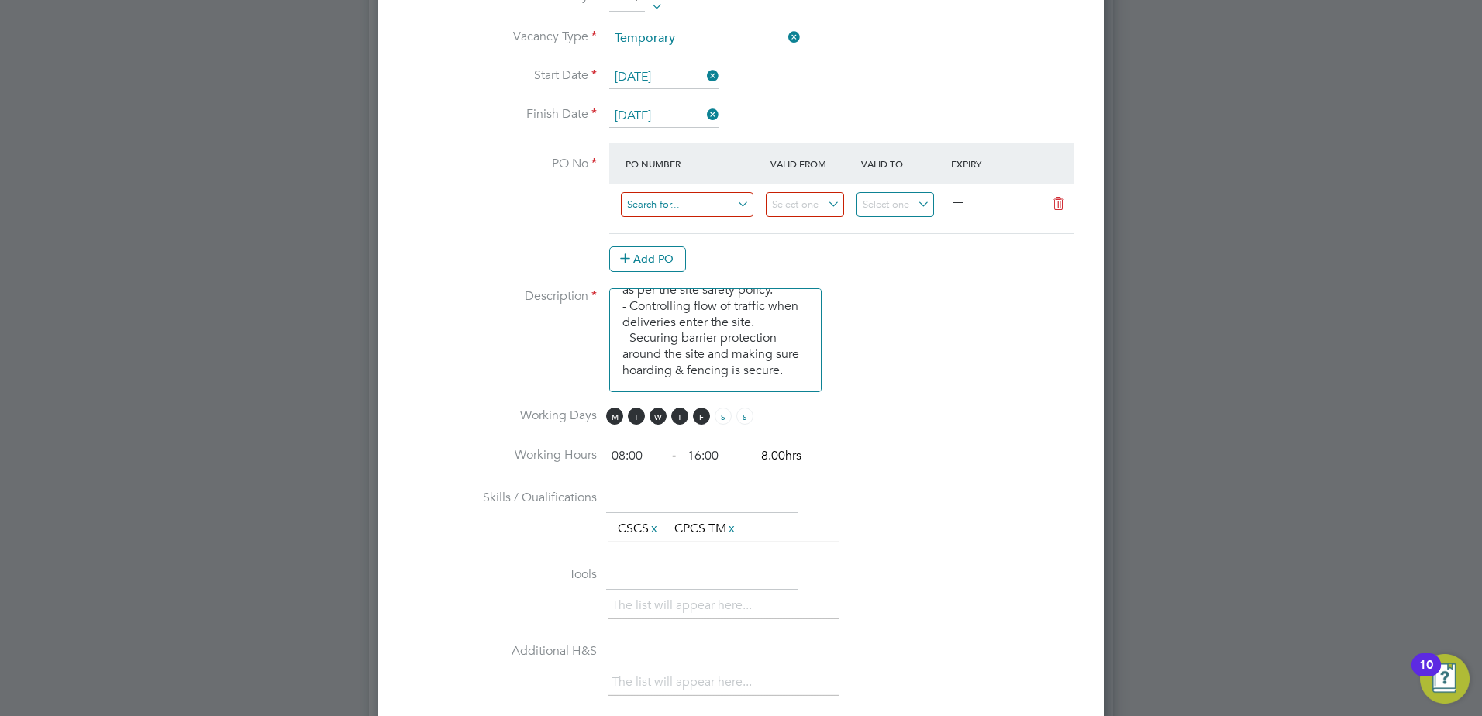
scroll to position [800, 0]
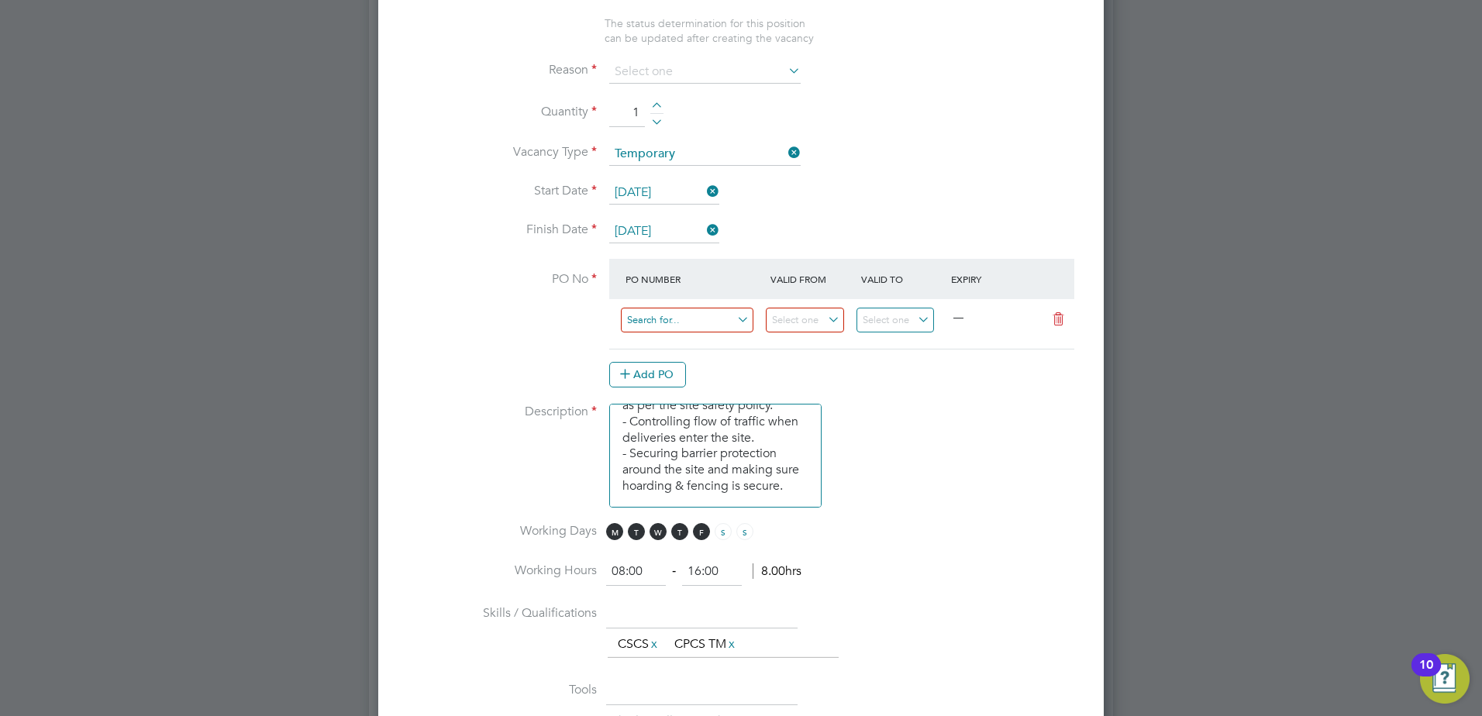
click at [683, 310] on input at bounding box center [687, 321] width 133 height 26
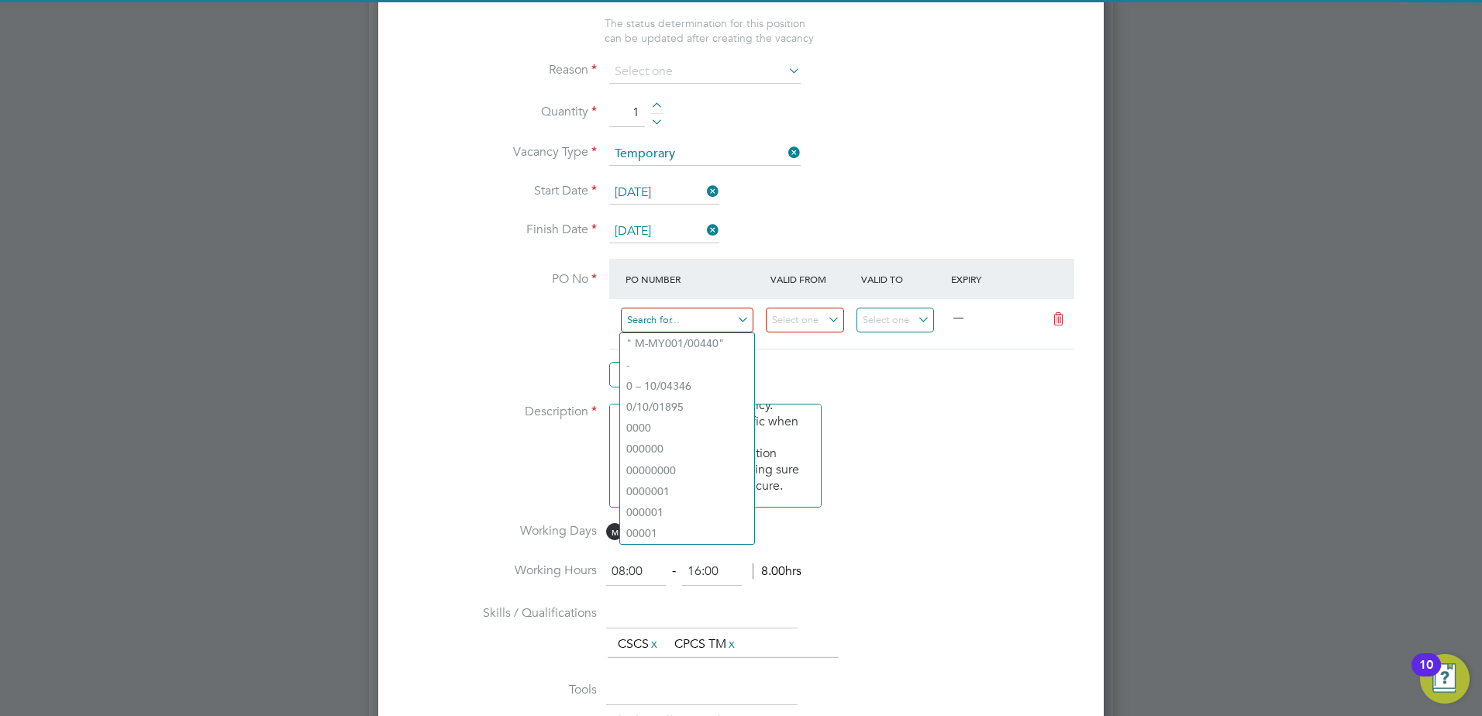
paste input "M-B1200/00105"
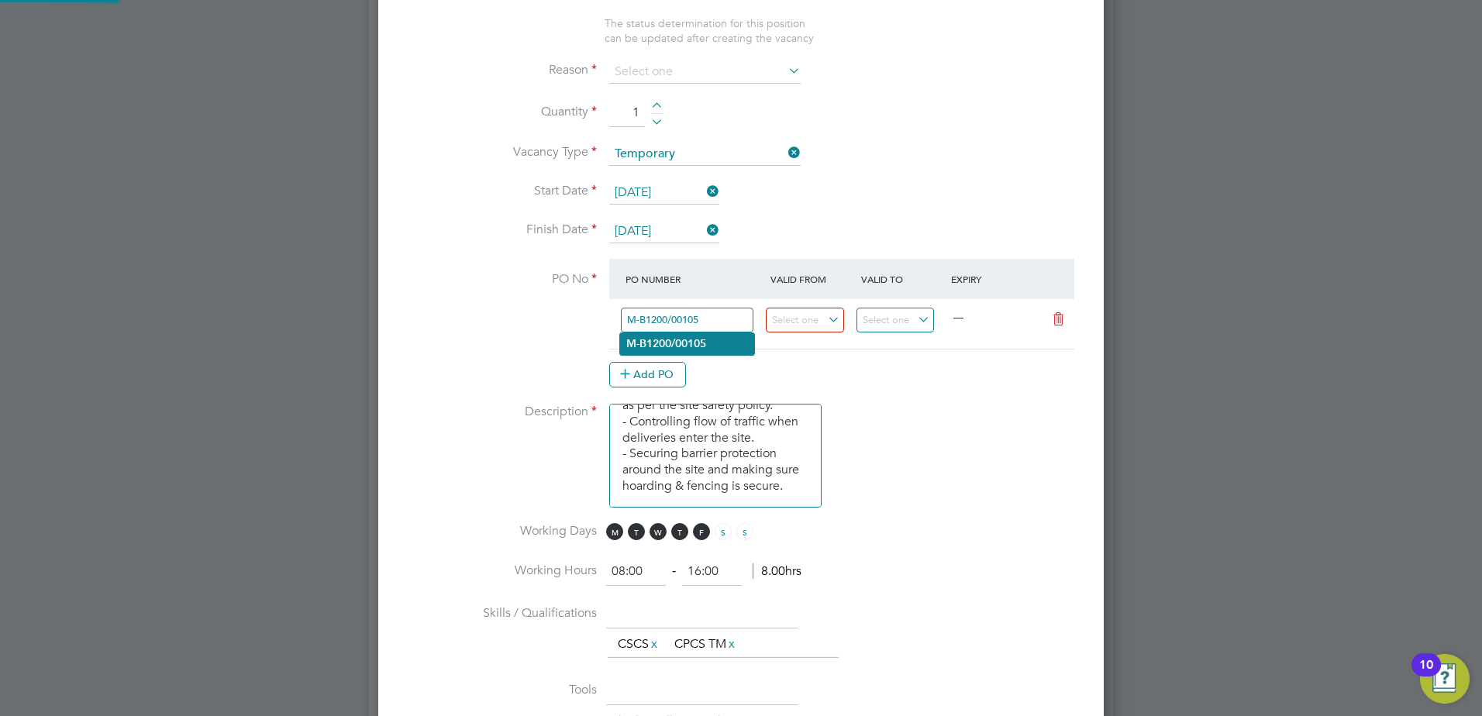
type input "M-B1200/00105"
click at [735, 345] on li "M-B1200/00105" at bounding box center [687, 343] width 134 height 21
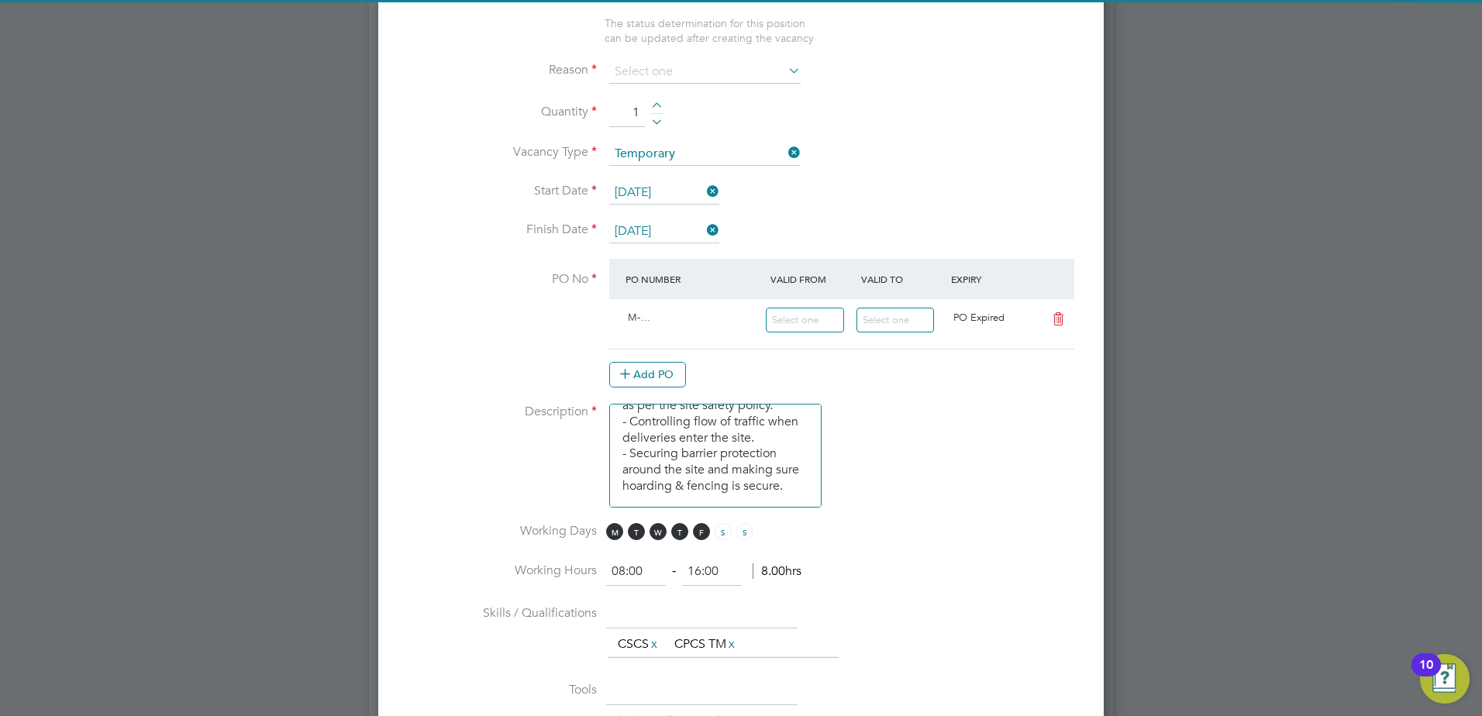
type input "[DATE]"
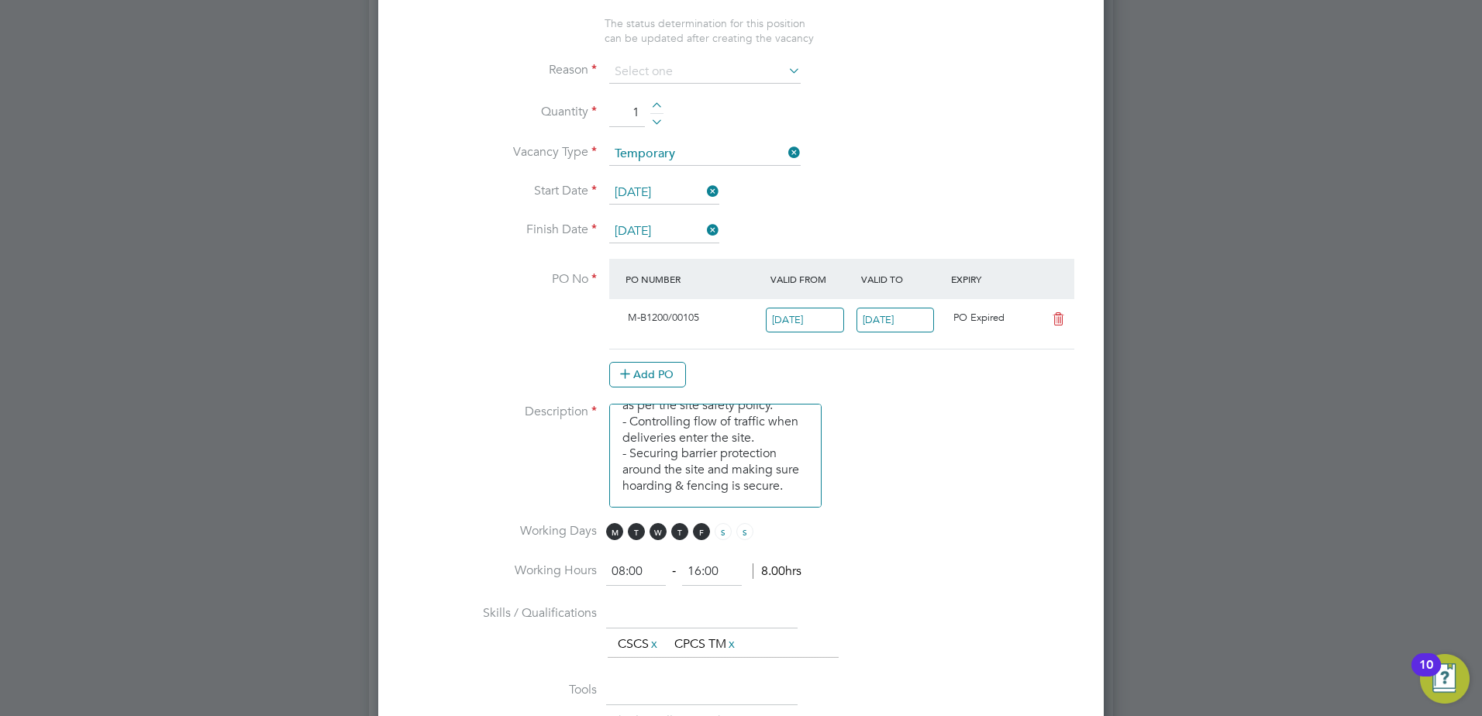
scroll to position [26, 146]
click at [906, 318] on input "[DATE]" at bounding box center [895, 321] width 78 height 26
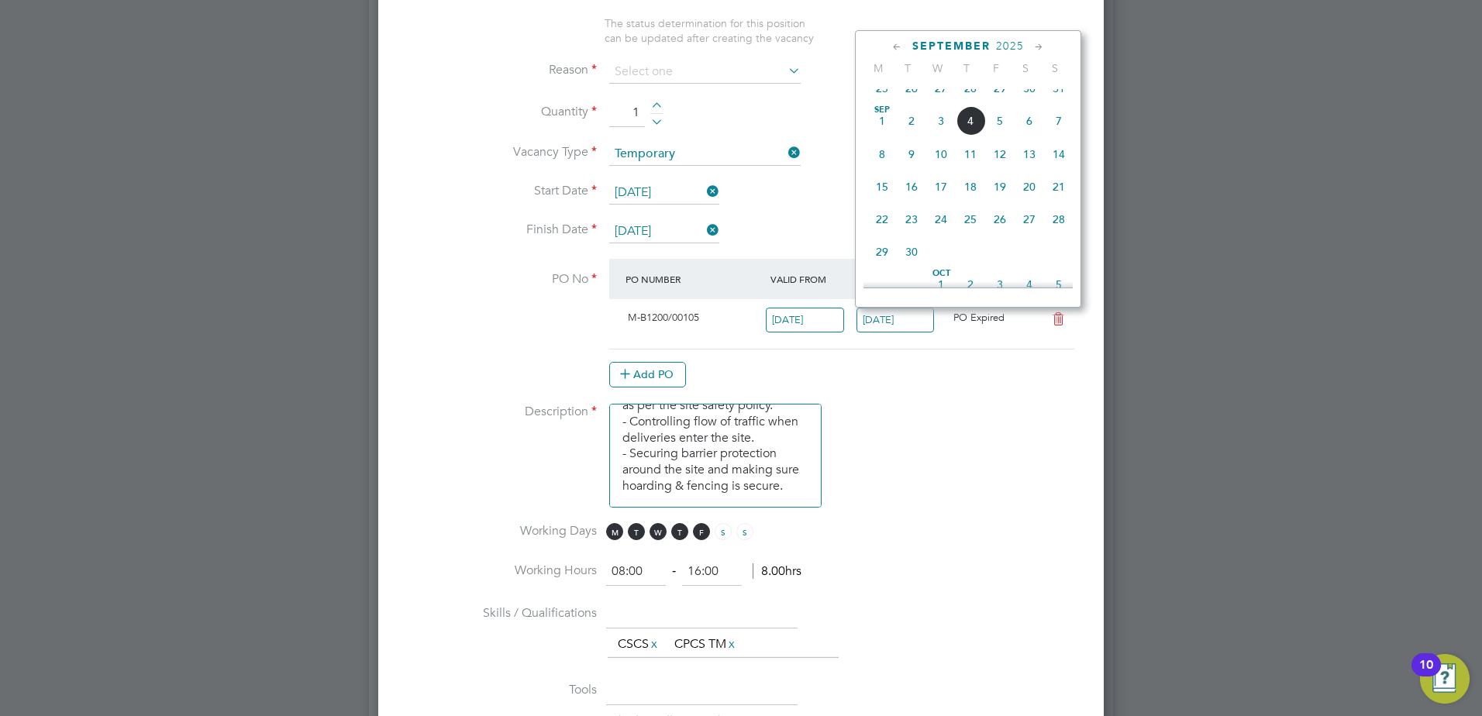
scroll to position [700, 0]
click at [911, 236] on span "30" at bounding box center [911, 220] width 29 height 29
type input "[DATE]"
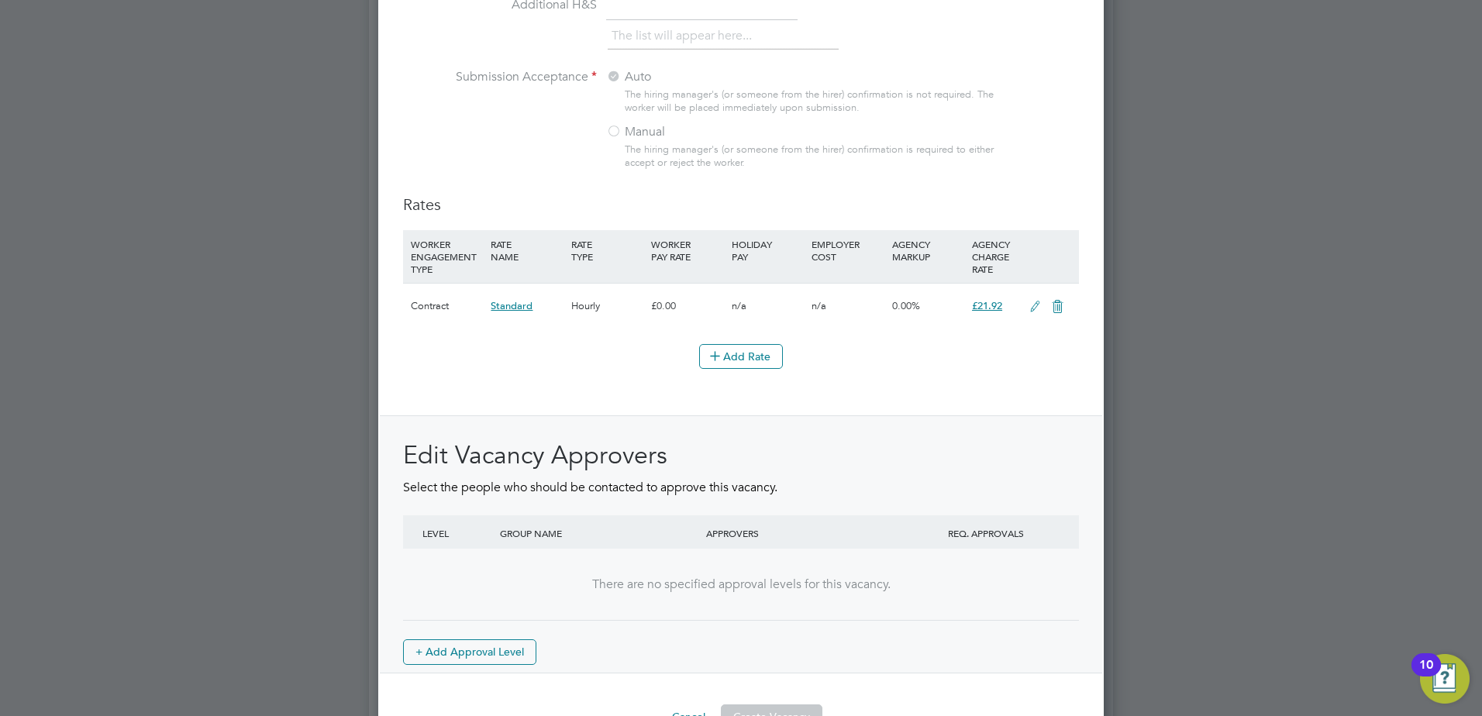
scroll to position [1682, 0]
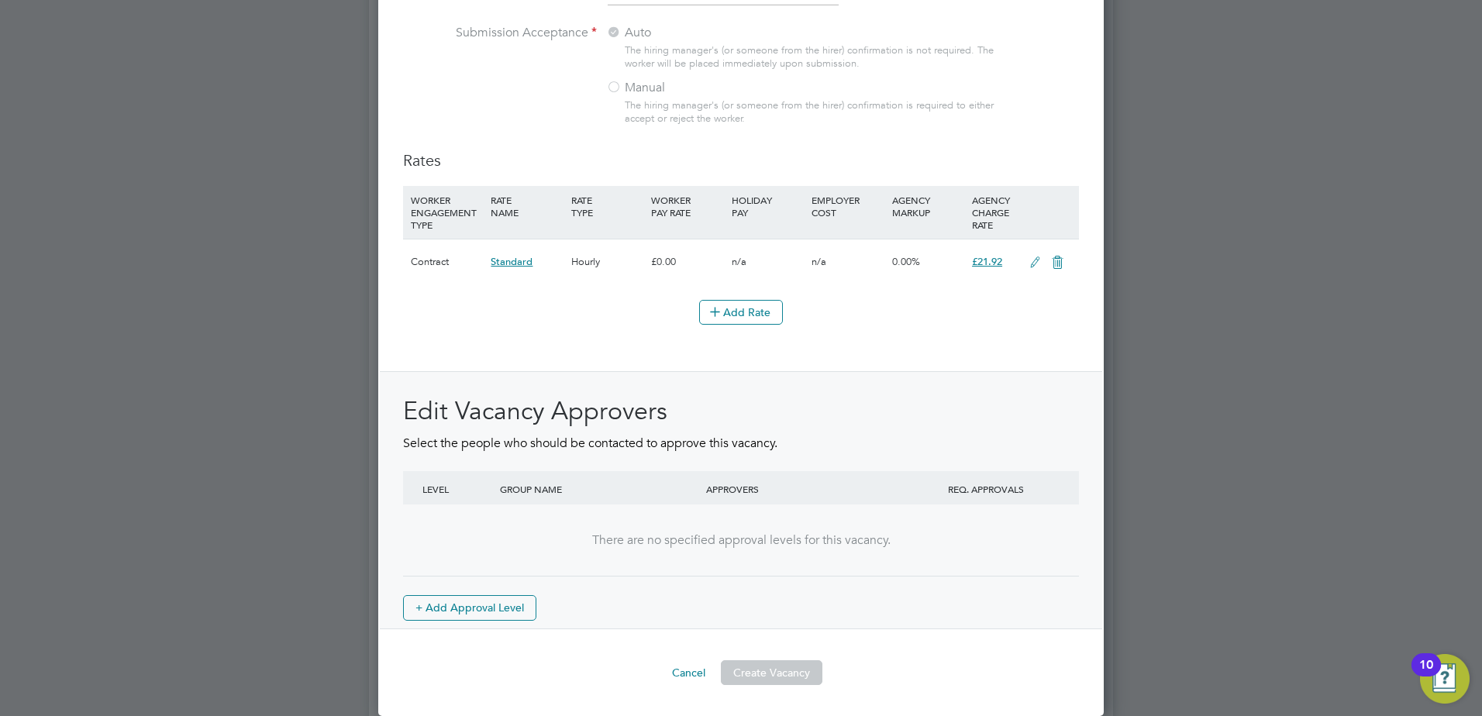
click at [815, 593] on div "Edit Vacancy Approvers Select the people who should be contacted to approve thi…" at bounding box center [741, 507] width 676 height 225
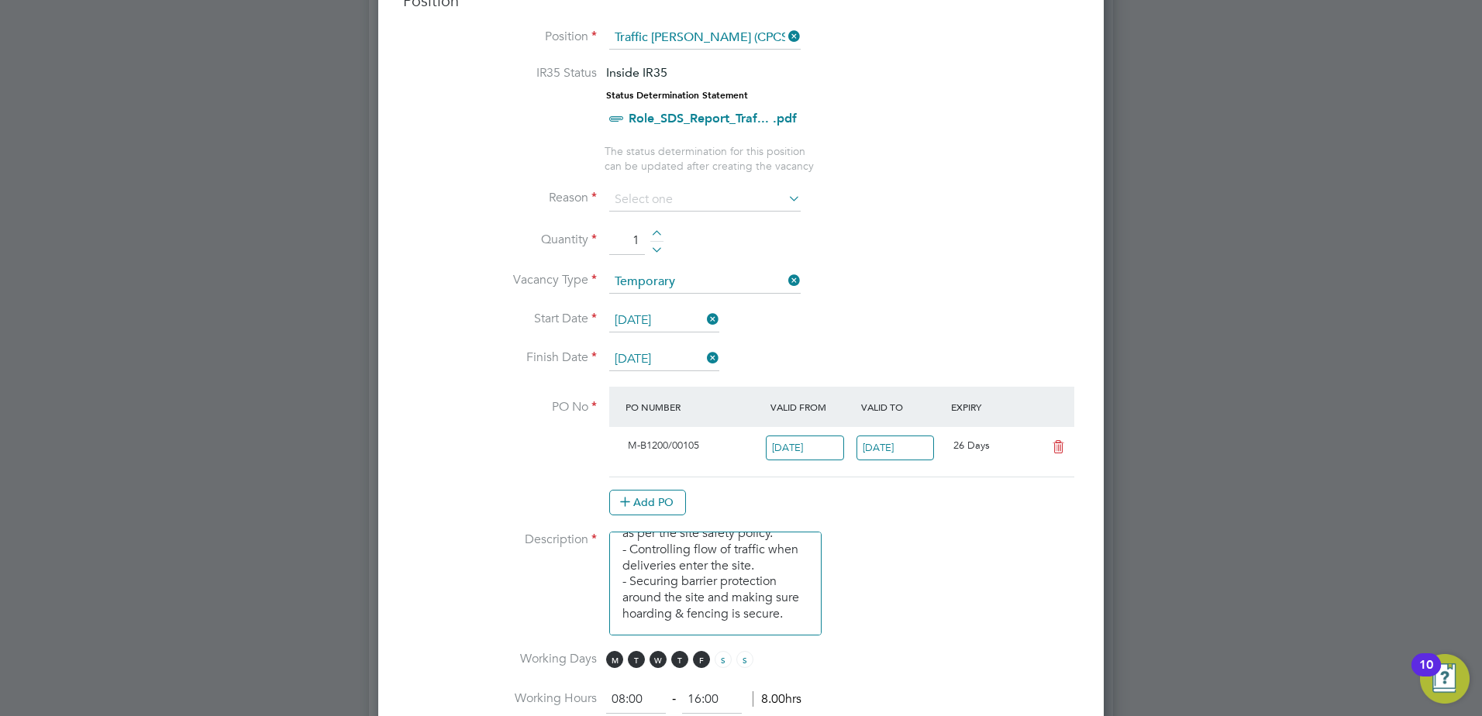
scroll to position [520, 0]
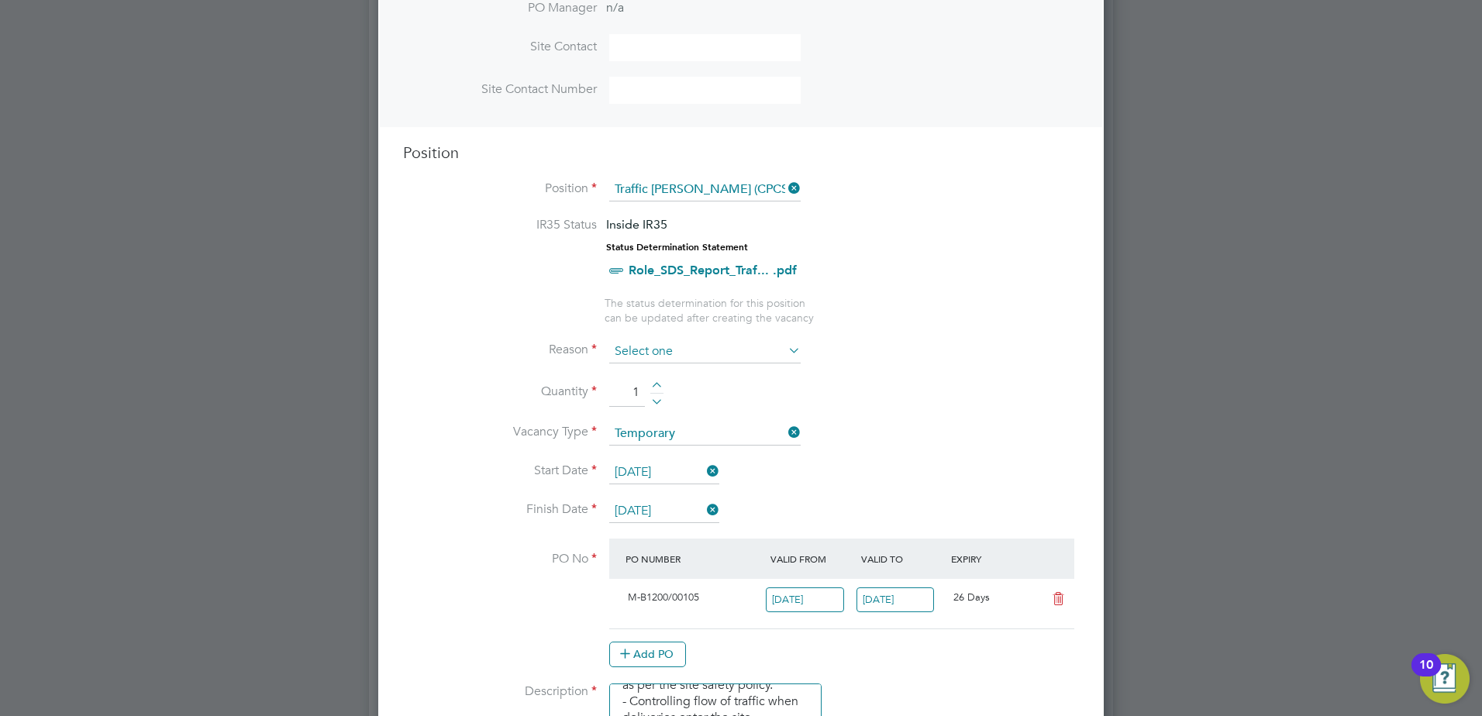
click at [692, 352] on input at bounding box center [704, 351] width 191 height 23
click at [697, 501] on li "Vacant Role" at bounding box center [704, 496] width 193 height 20
type input "Vacant Role"
click at [824, 431] on li "Vacancy Type Temporary" at bounding box center [741, 441] width 676 height 39
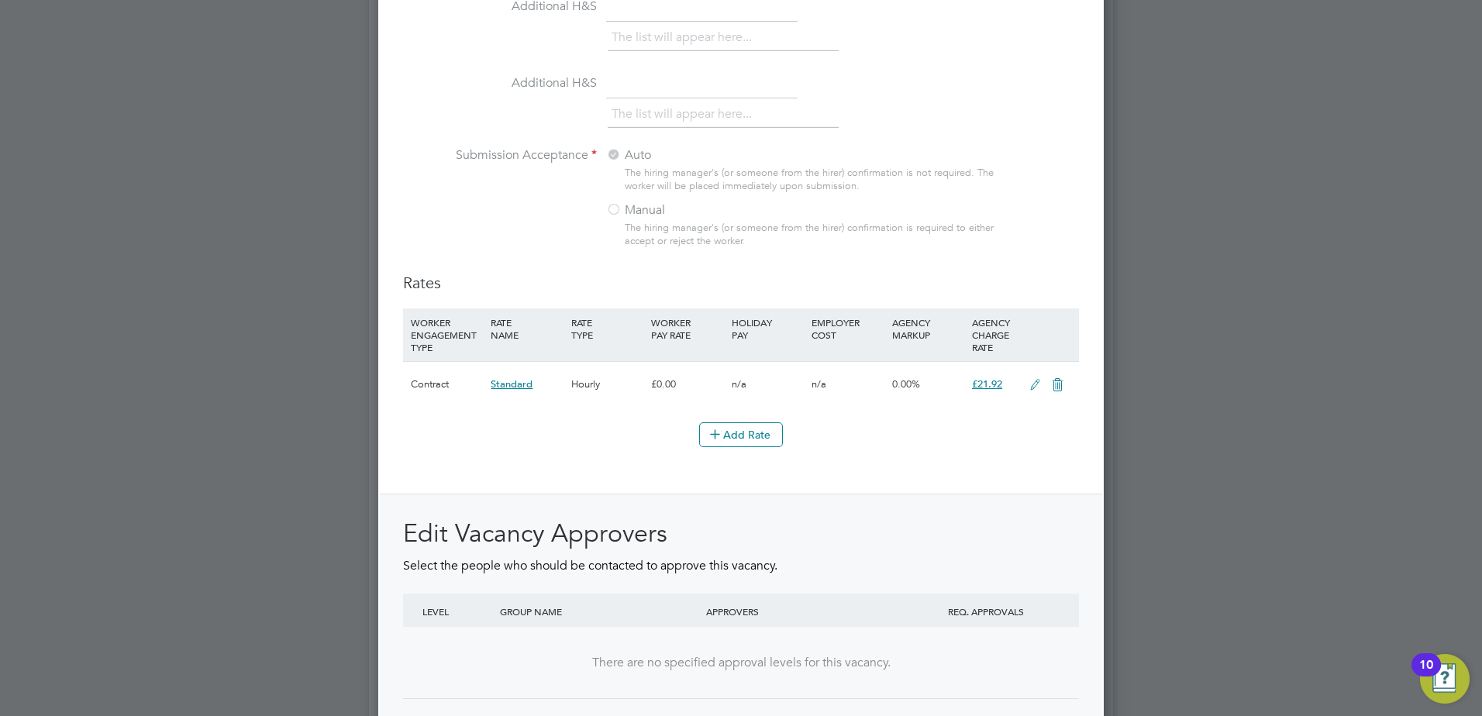
scroll to position [1682, 0]
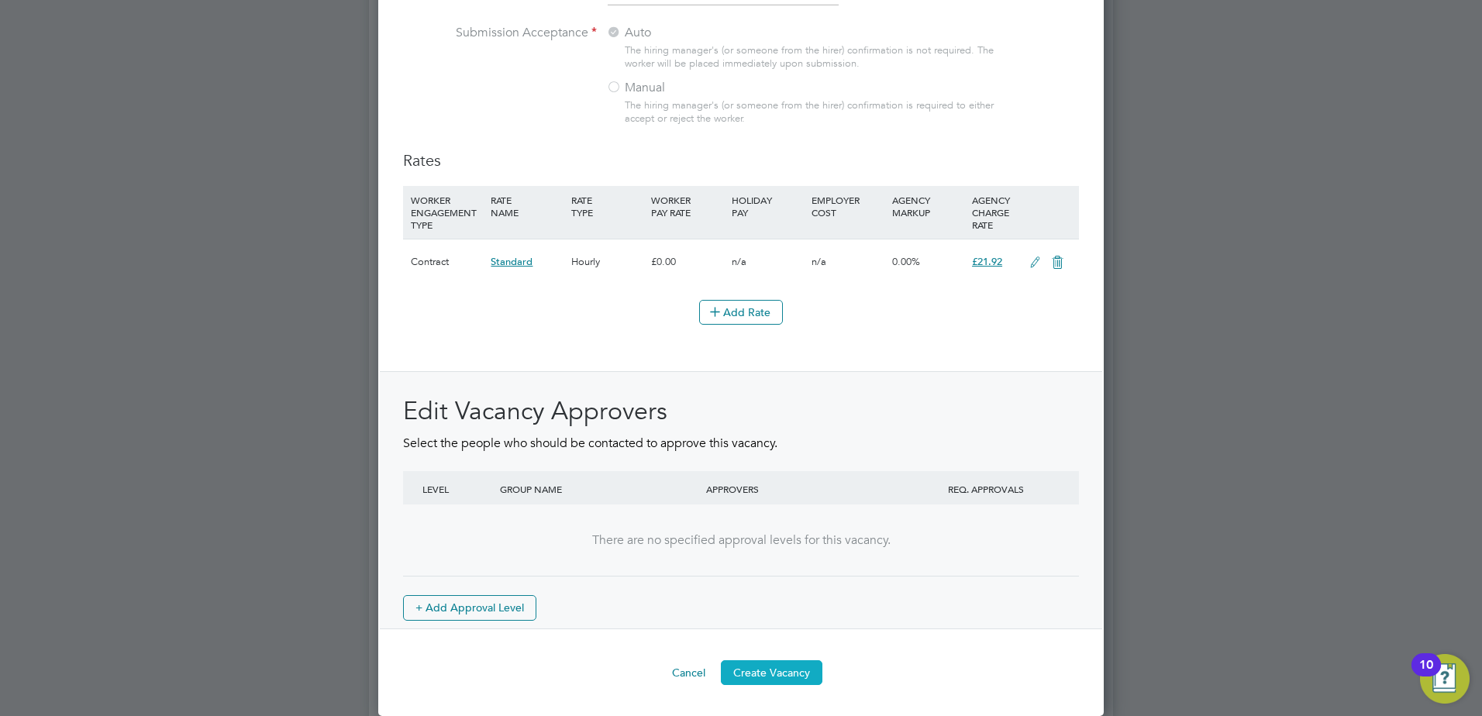
click at [767, 676] on button "Create Vacancy" at bounding box center [772, 672] width 102 height 25
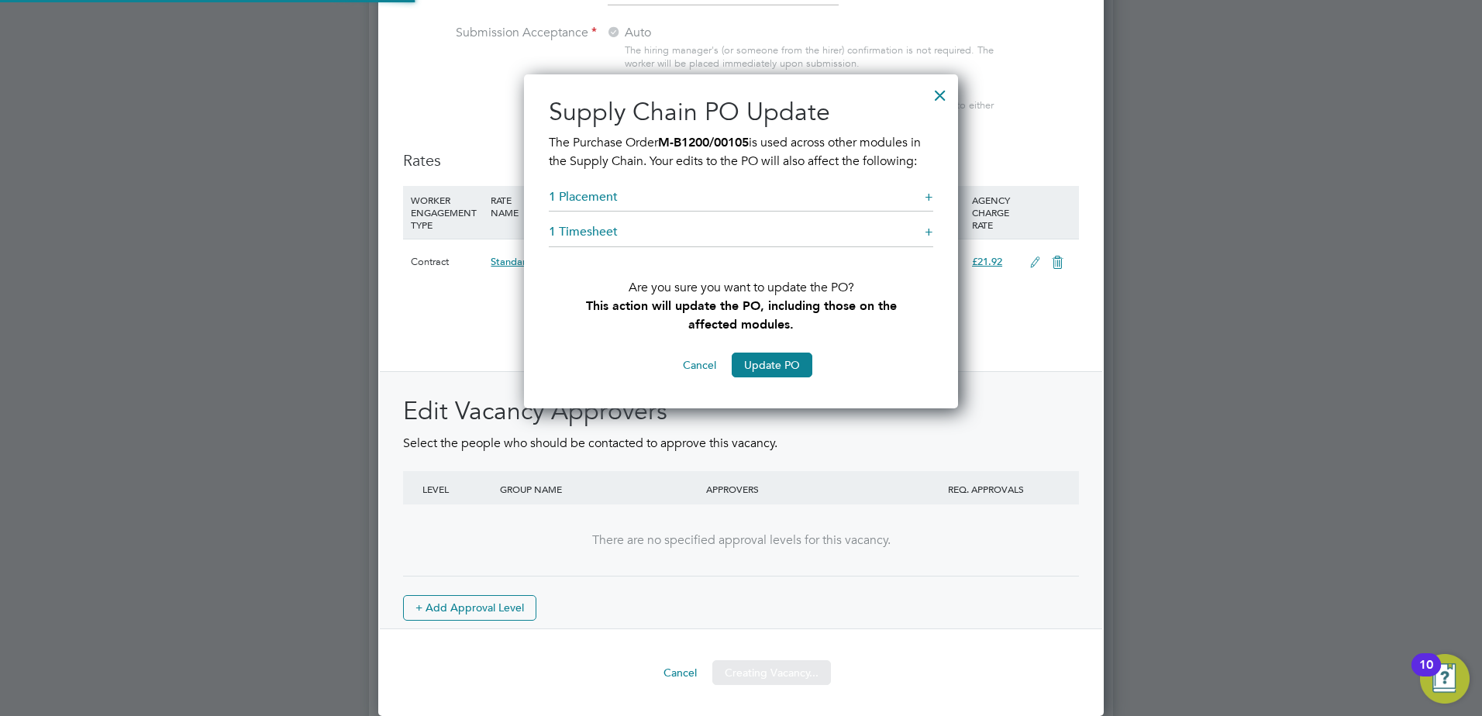
scroll to position [336, 435]
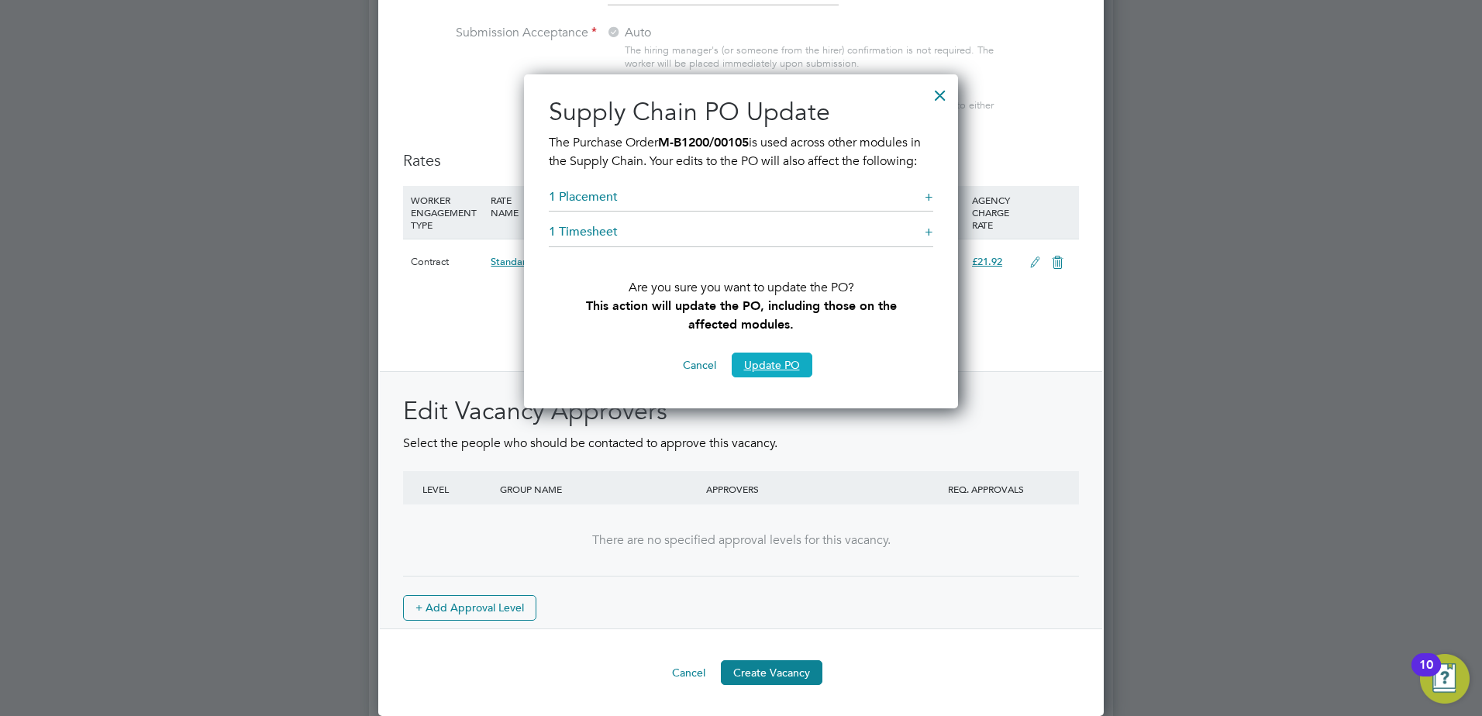
click at [786, 366] on button "Update PO" at bounding box center [771, 365] width 81 height 25
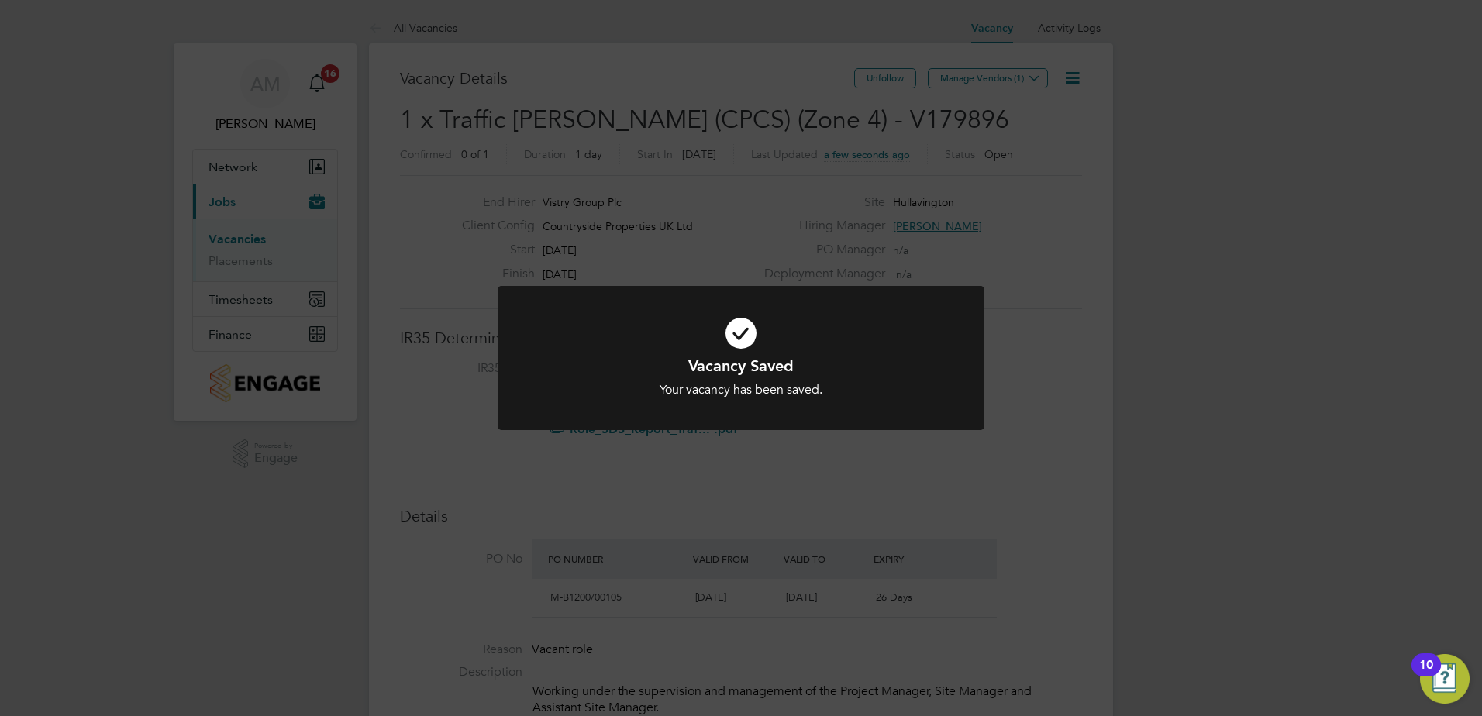
click at [1052, 92] on div "Vacancy Saved Your vacancy has been saved. Cancel Okay" at bounding box center [741, 358] width 1482 height 716
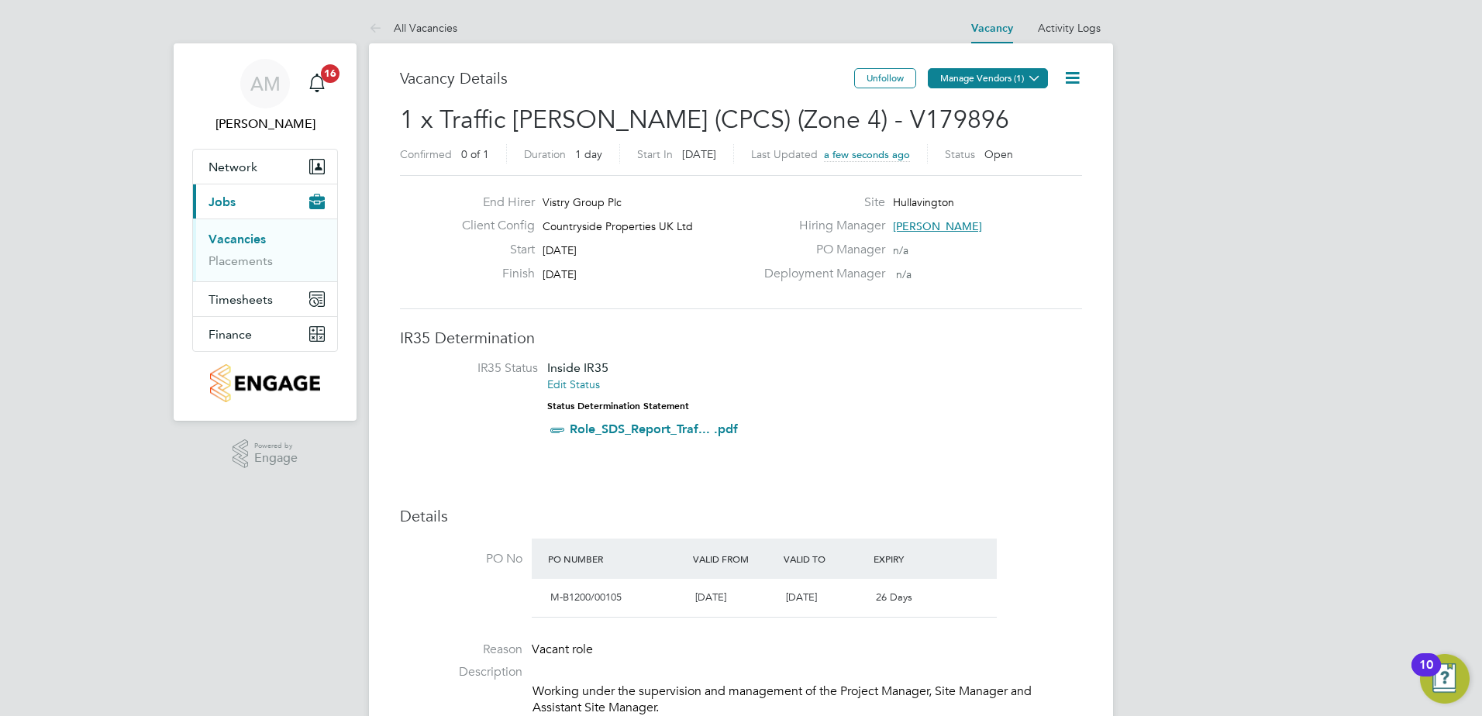
click at [1034, 82] on icon at bounding box center [1034, 78] width 12 height 12
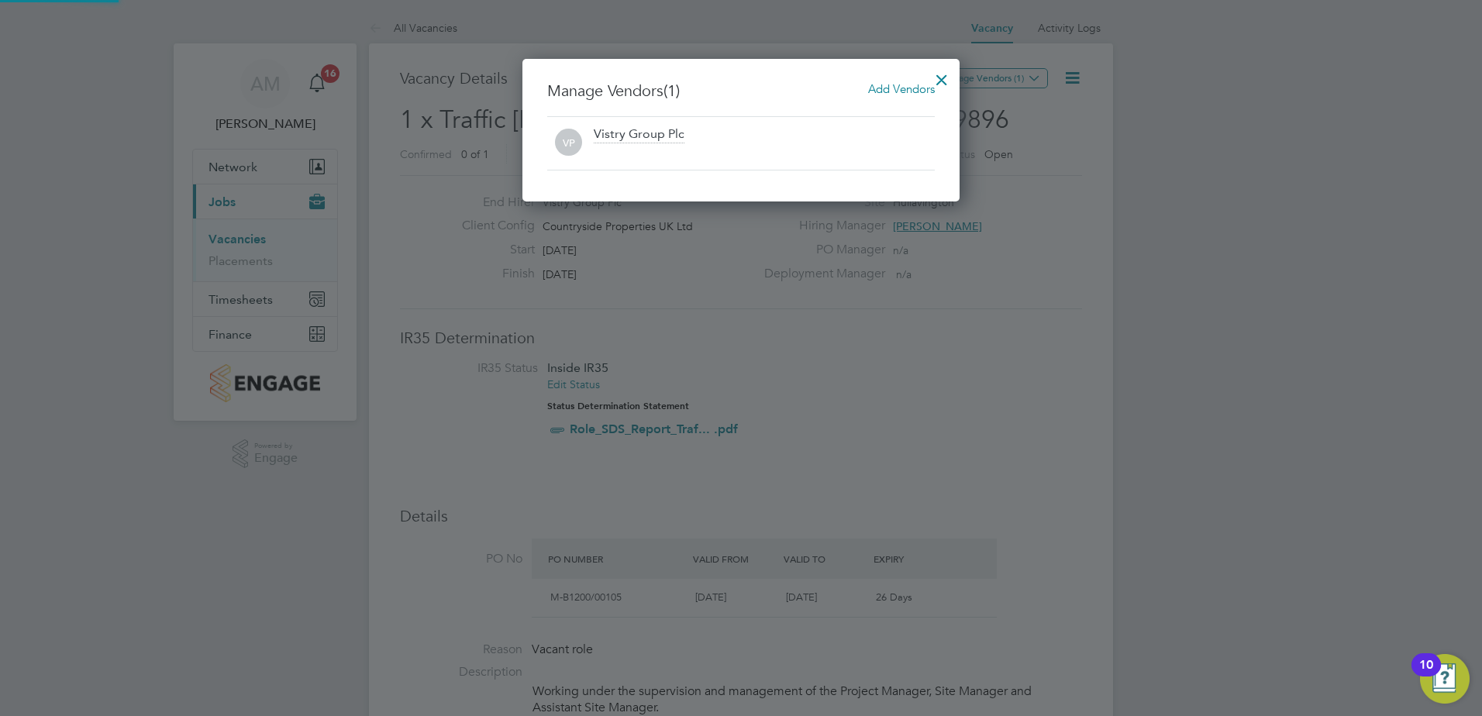
scroll to position [143, 438]
click at [888, 87] on span "Add Vendors" at bounding box center [901, 88] width 67 height 15
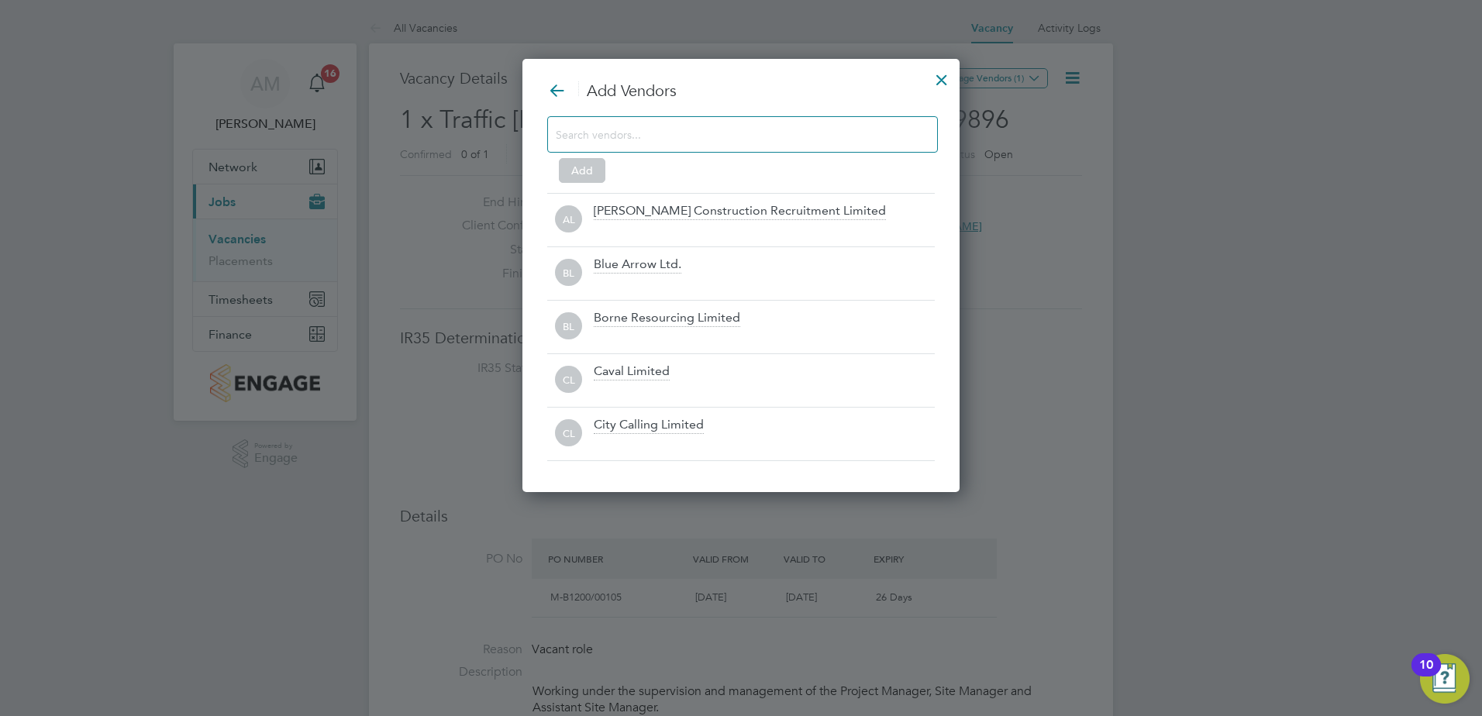
scroll to position [435, 438]
click at [856, 136] on input at bounding box center [730, 134] width 349 height 20
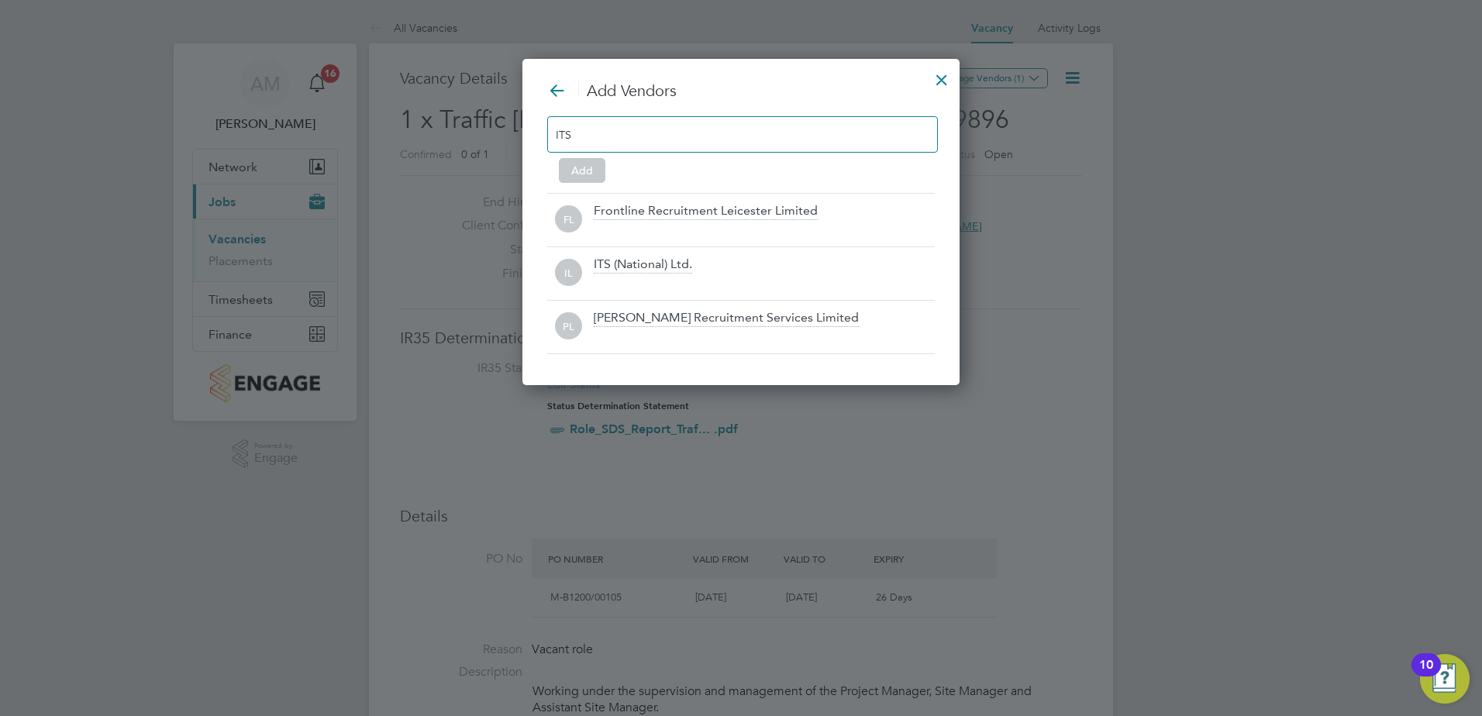
scroll to position [328, 438]
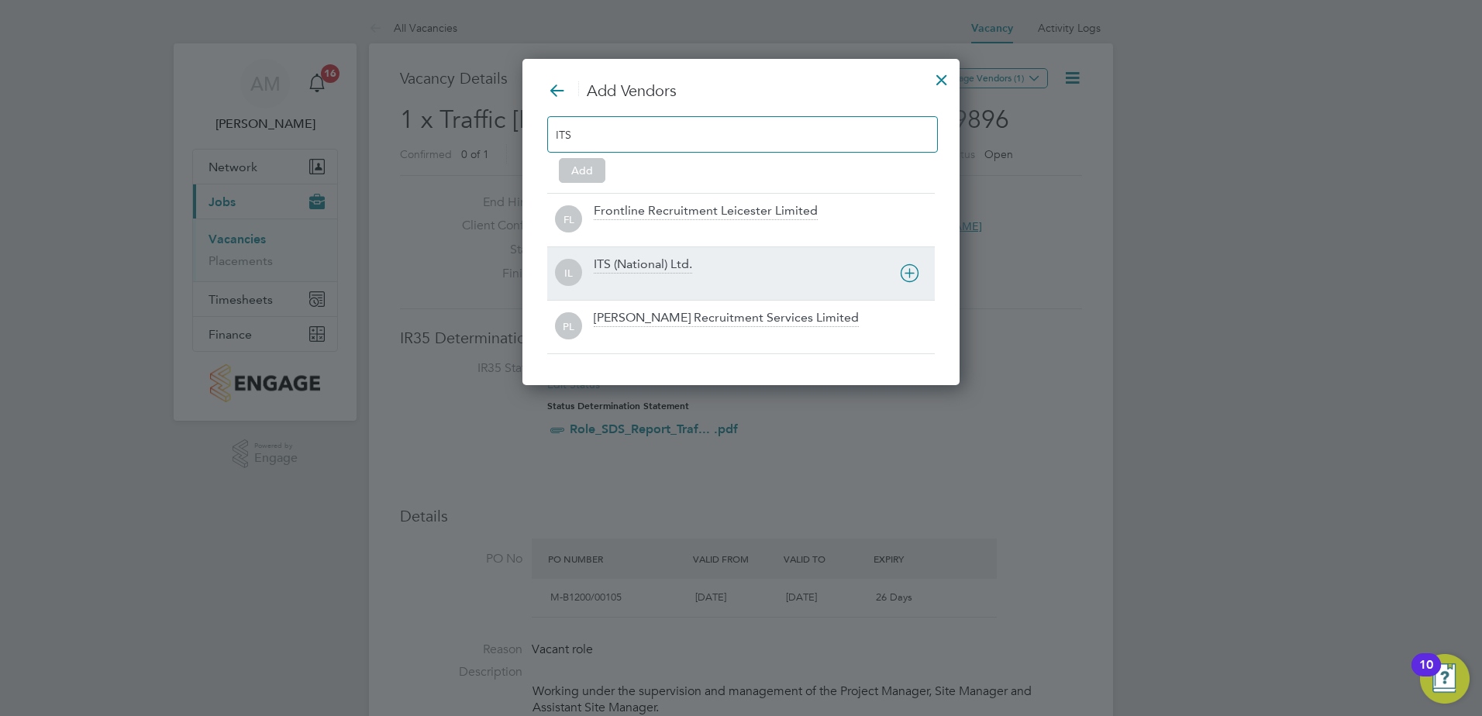
type input "ITS"
click at [909, 279] on icon at bounding box center [909, 272] width 19 height 19
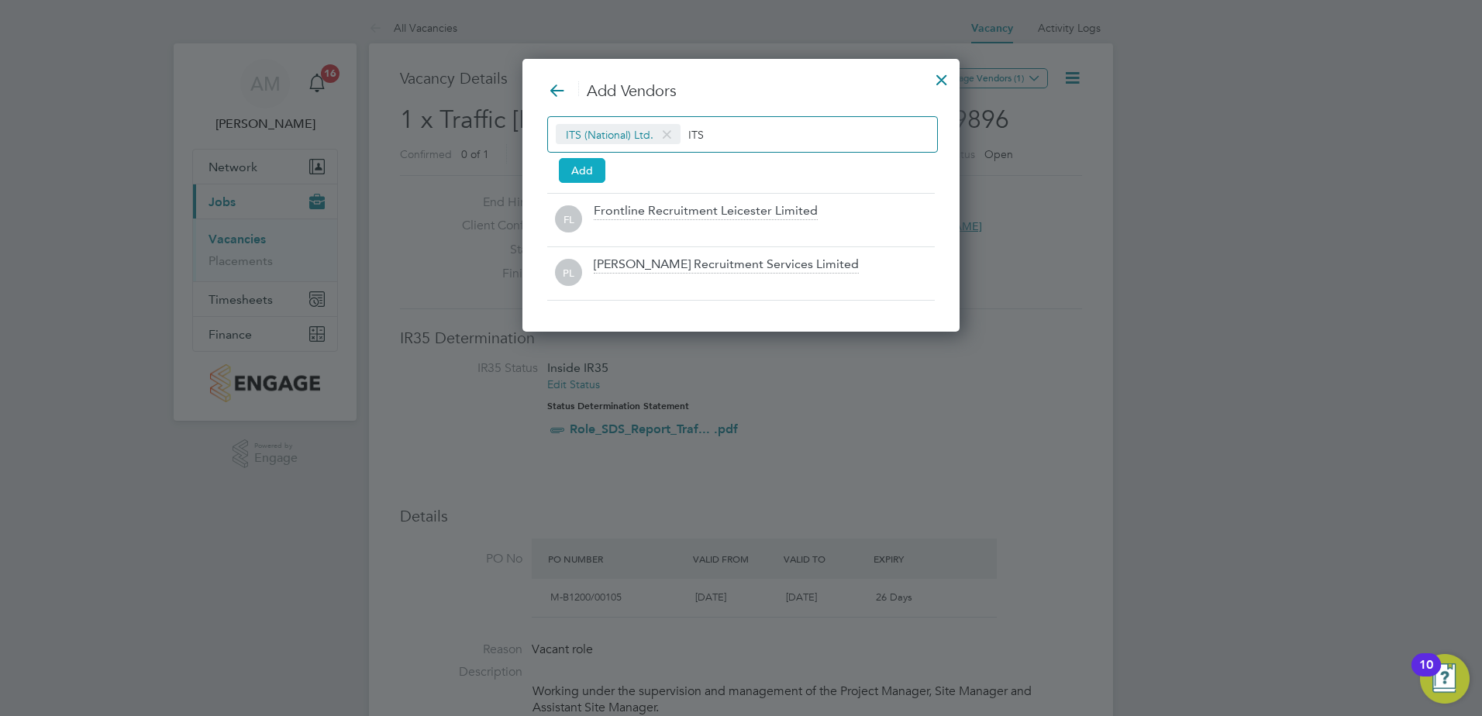
click at [575, 168] on button "Add" at bounding box center [582, 170] width 46 height 25
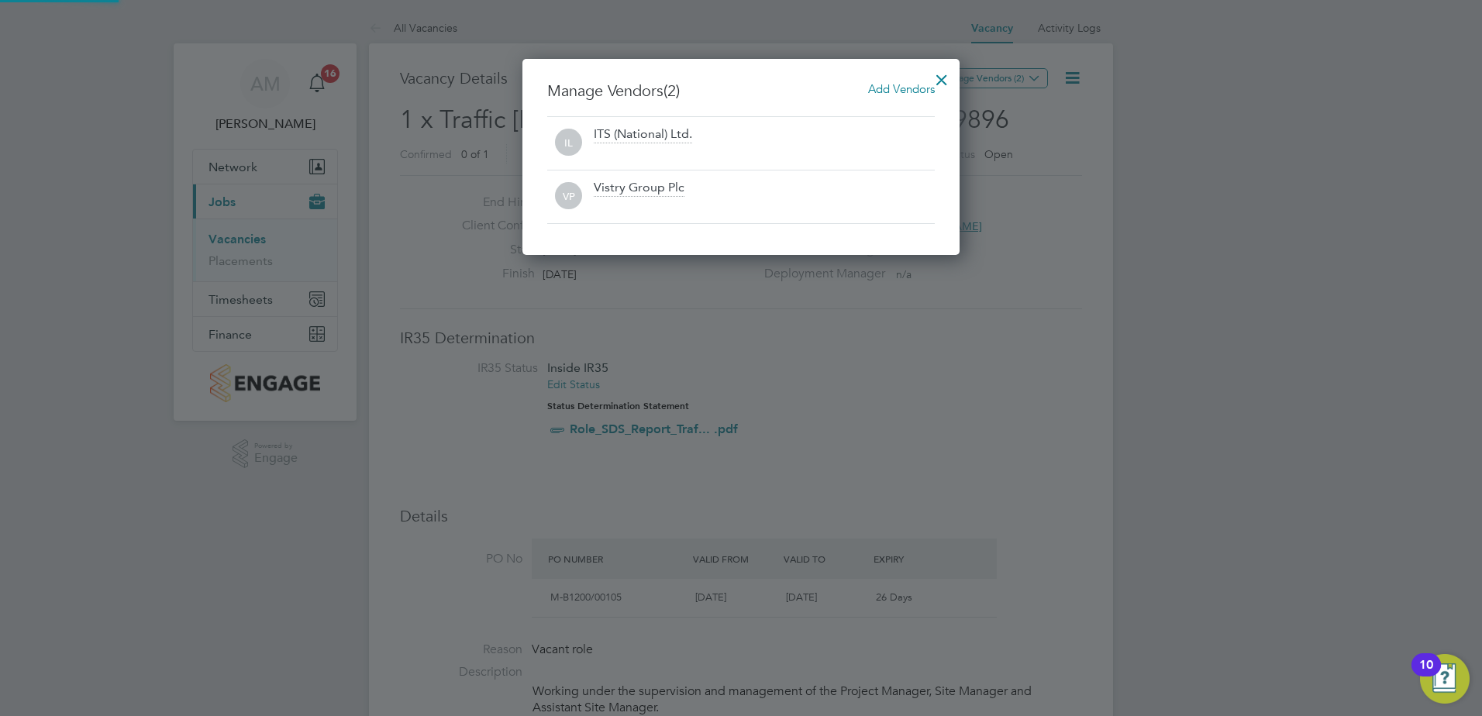
scroll to position [8, 8]
click at [946, 77] on div at bounding box center [942, 76] width 28 height 28
